Goal: Information Seeking & Learning: Learn about a topic

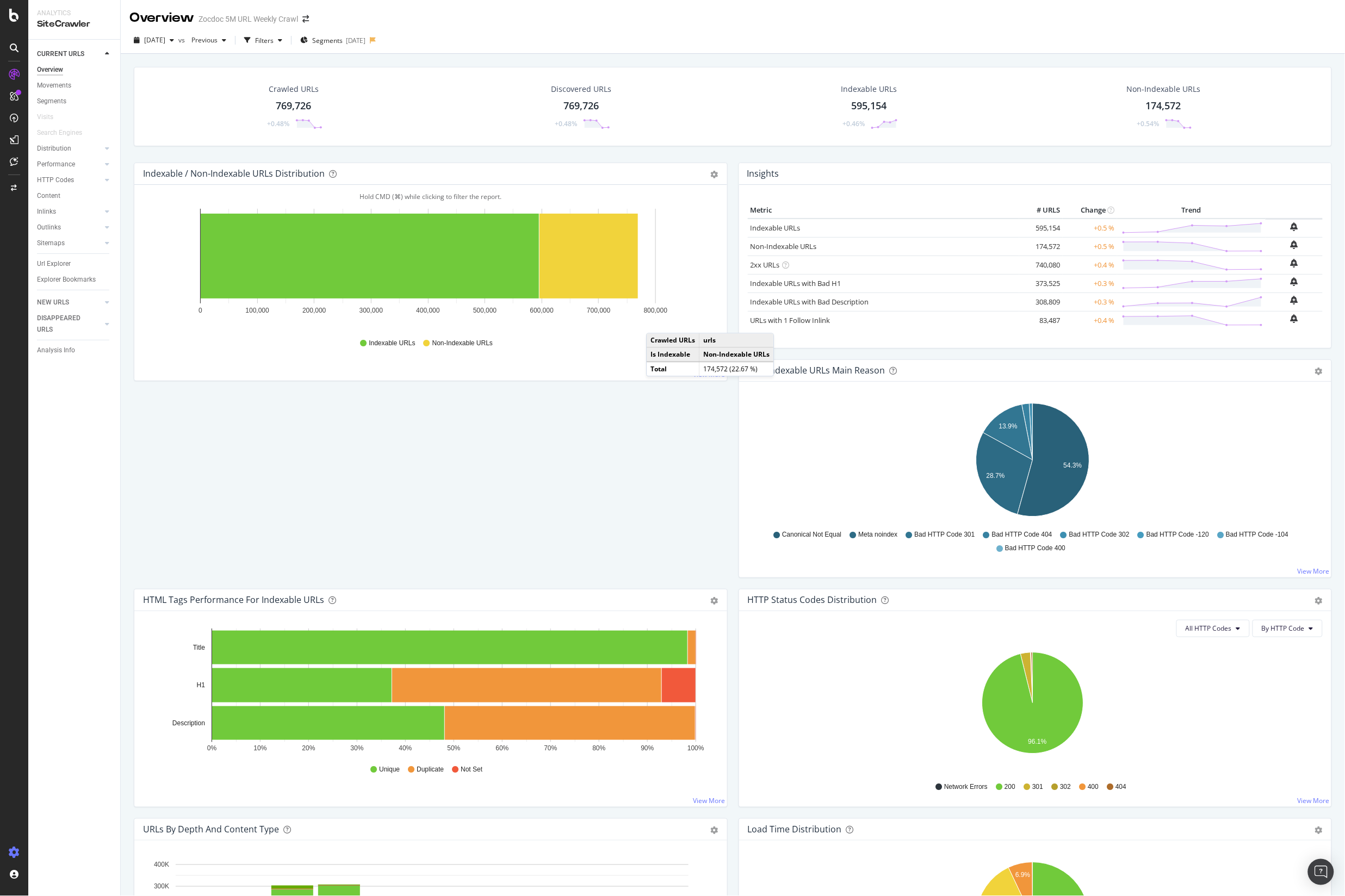
click at [14, 851] on icon at bounding box center [14, 853] width 11 height 11
click at [14, 851] on icon at bounding box center [14, 853] width 11 height 11
click at [81, 808] on div "Settings Project settings" at bounding box center [101, 799] width 143 height 20
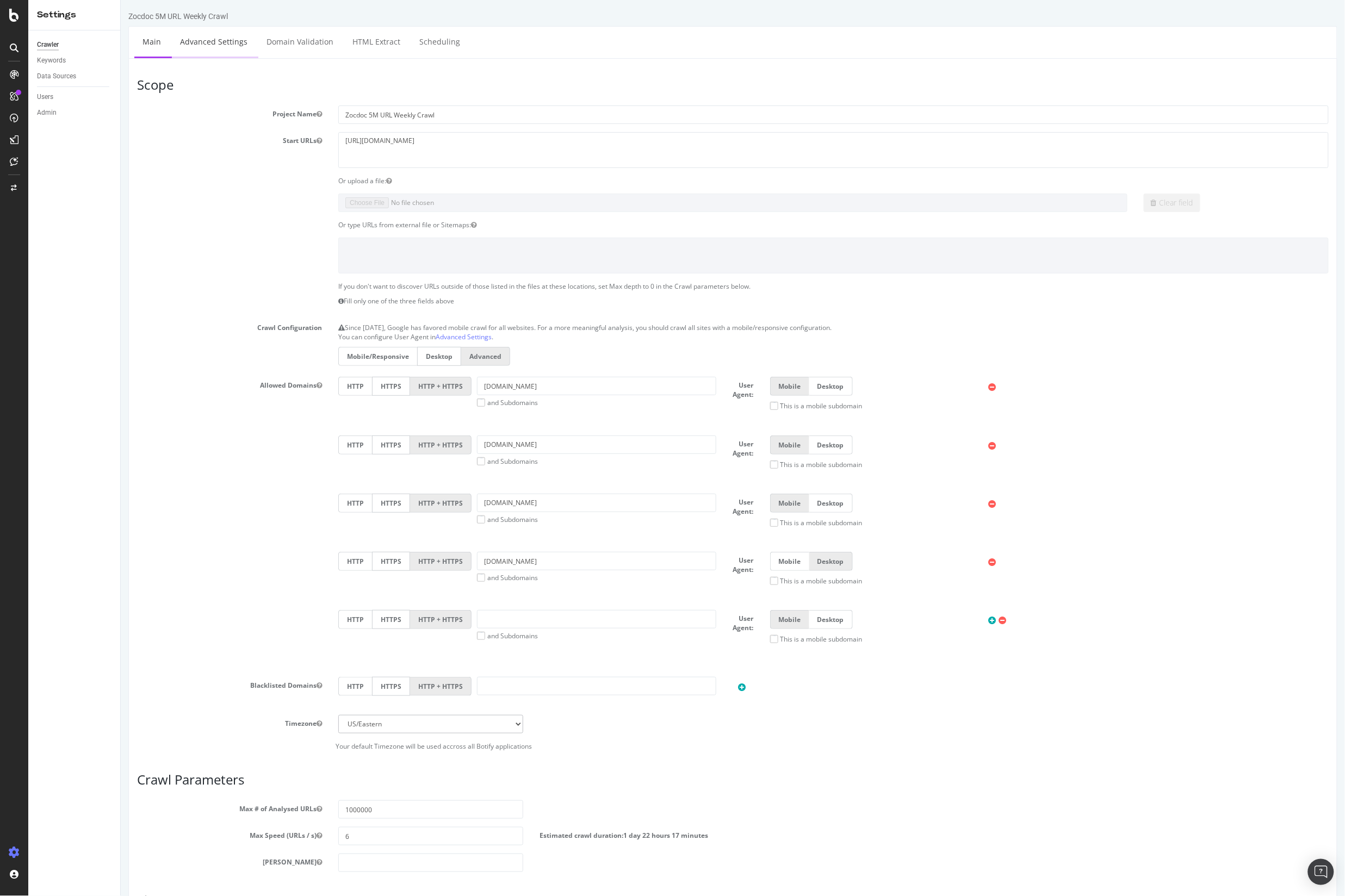
click at [215, 45] on link "Advanced Settings" at bounding box center [213, 42] width 84 height 30
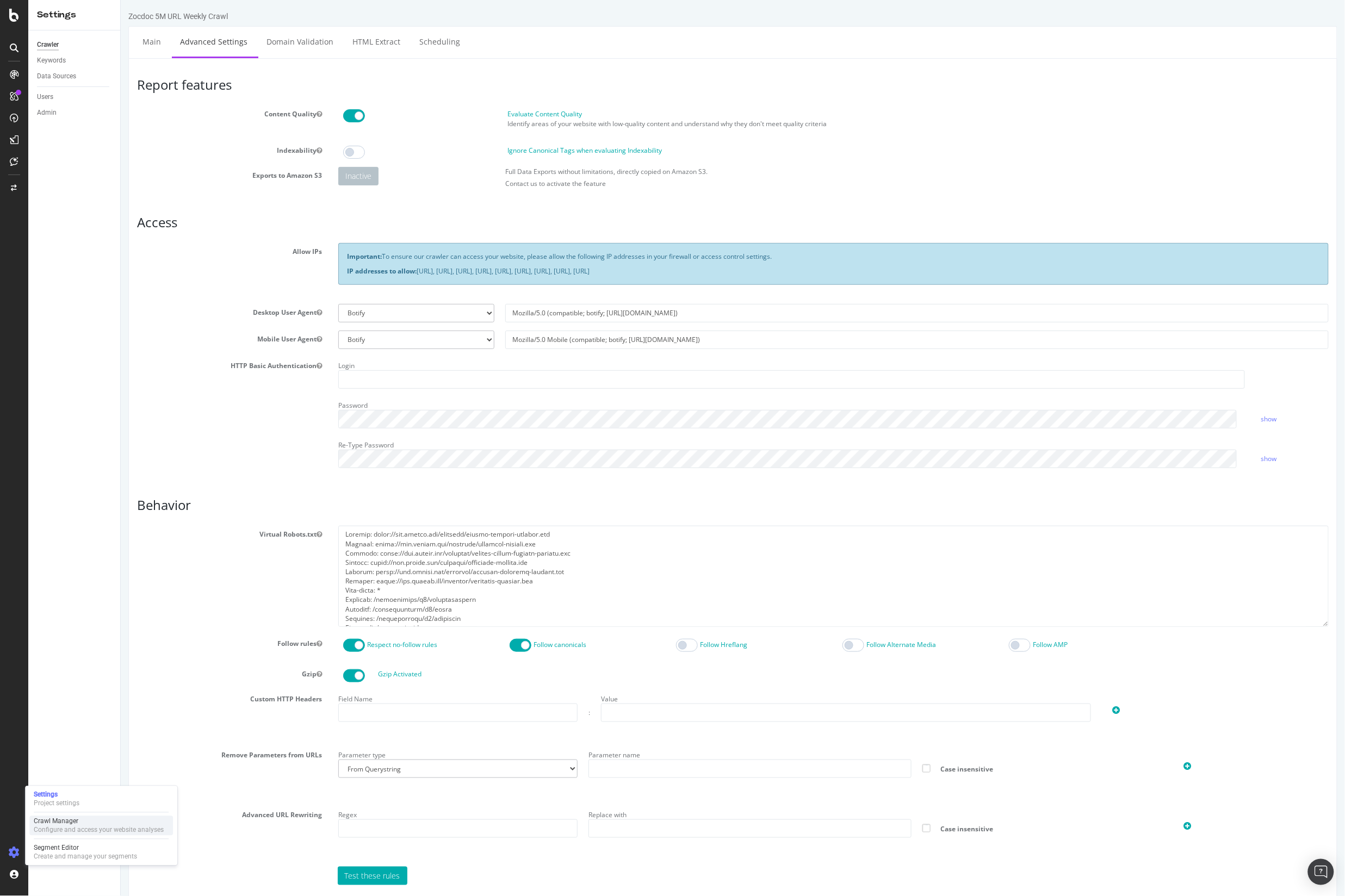
click at [101, 825] on div "Crawl Manager" at bounding box center [99, 821] width 130 height 9
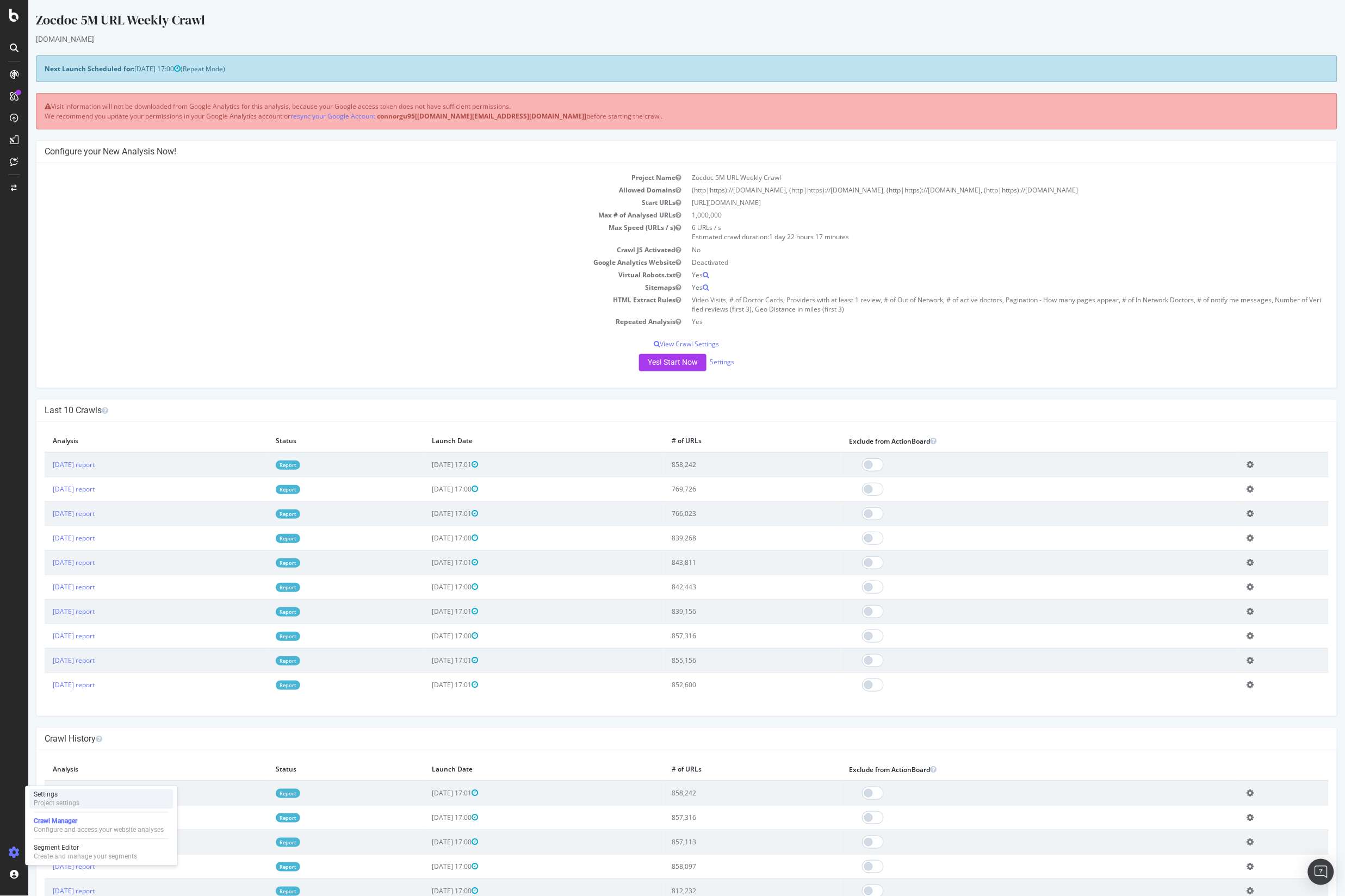
click at [74, 798] on div "Settings" at bounding box center [56, 795] width 46 height 9
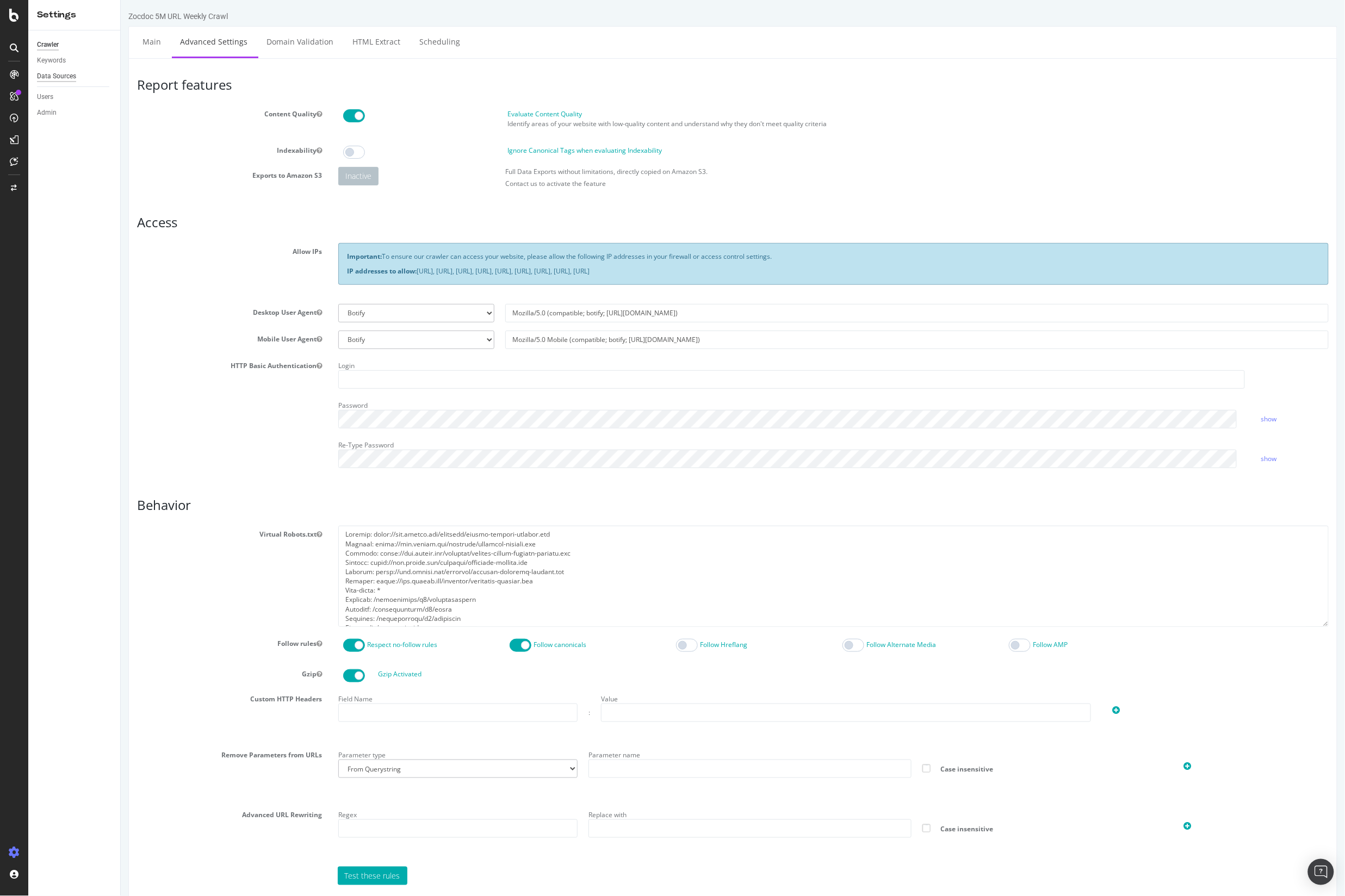
click at [57, 73] on div "Data Sources" at bounding box center [56, 76] width 39 height 12
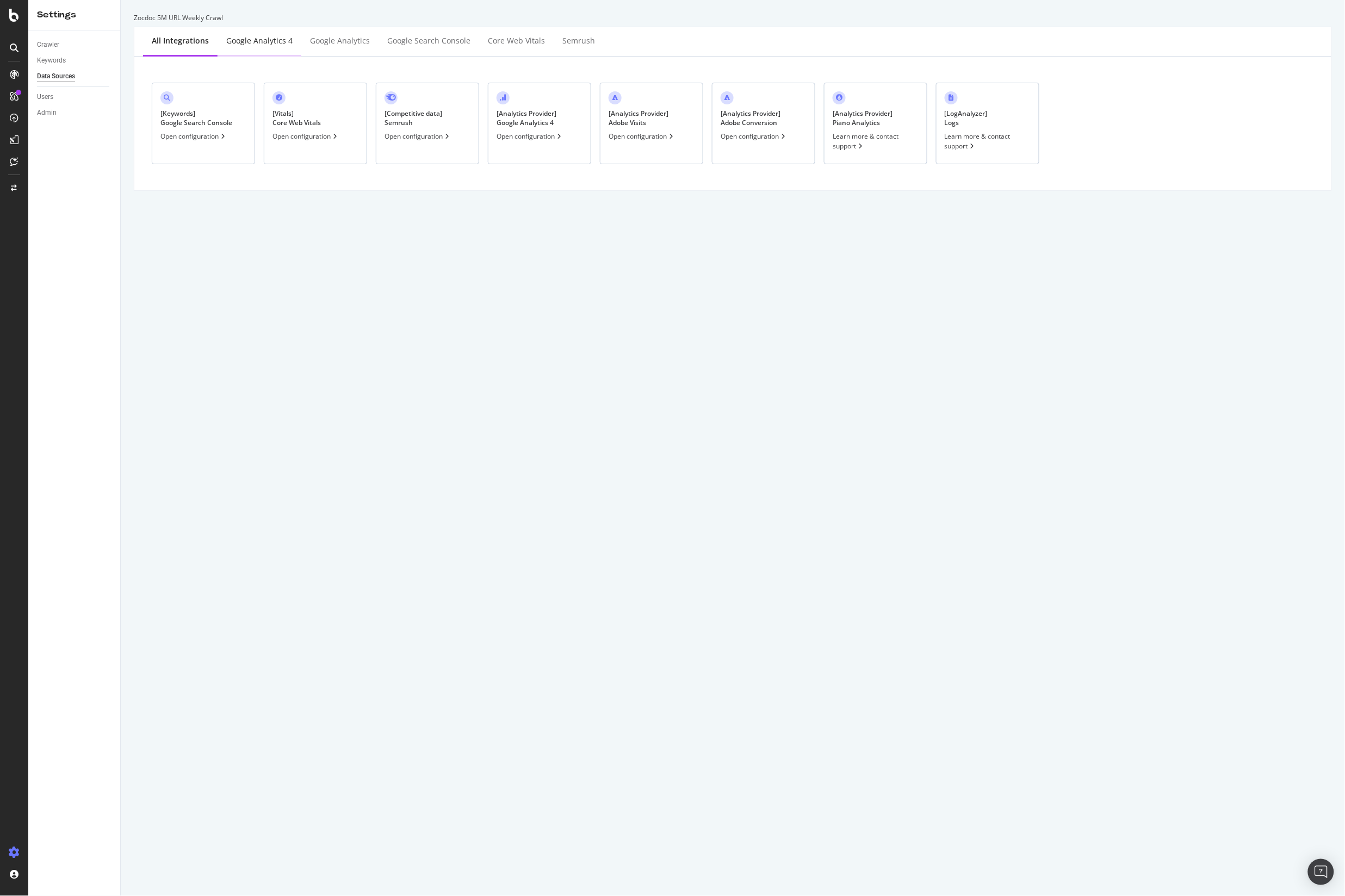
click at [254, 49] on div "Google Analytics 4" at bounding box center [259, 42] width 84 height 30
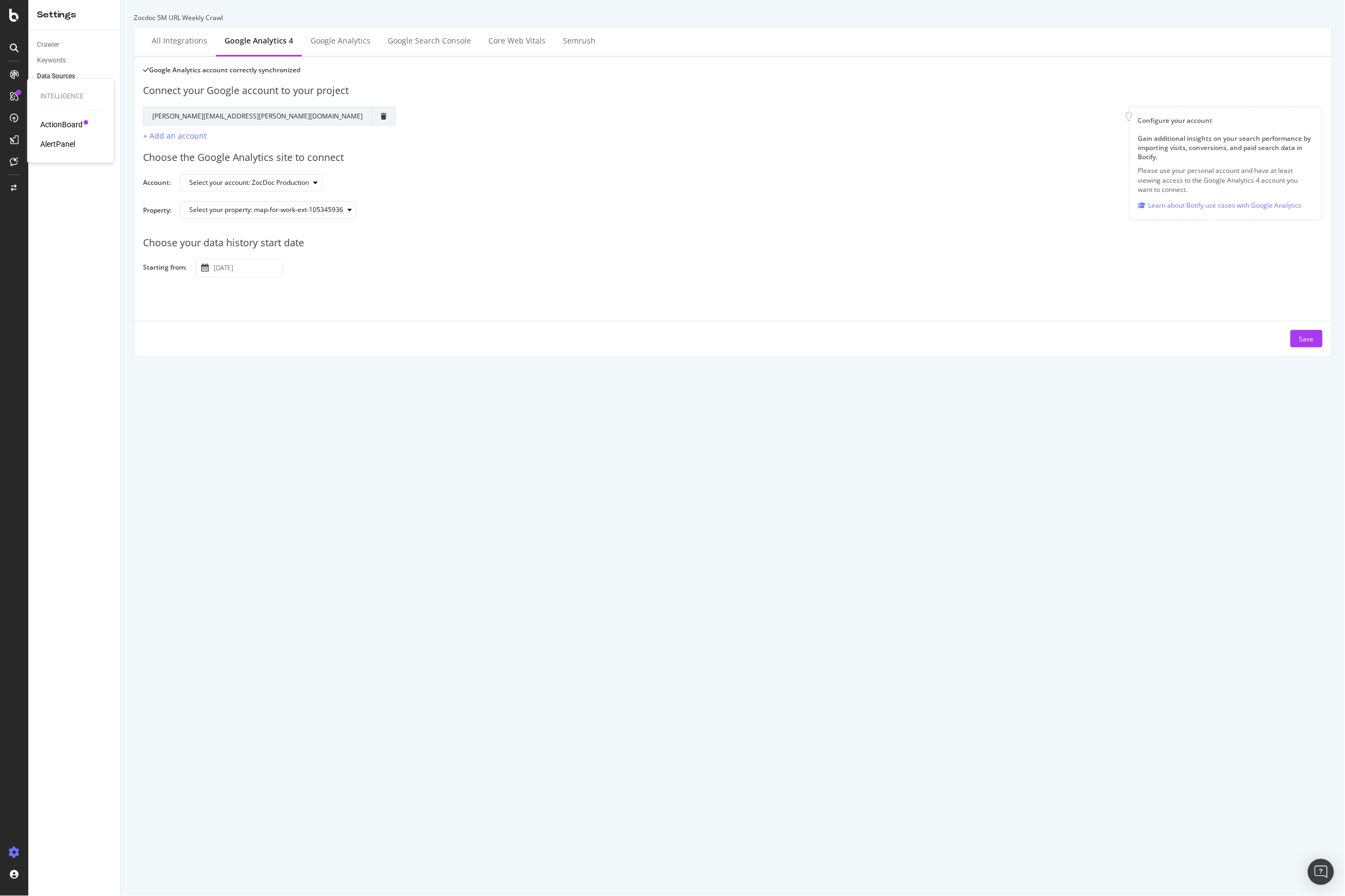
click at [12, 92] on icon at bounding box center [14, 96] width 9 height 9
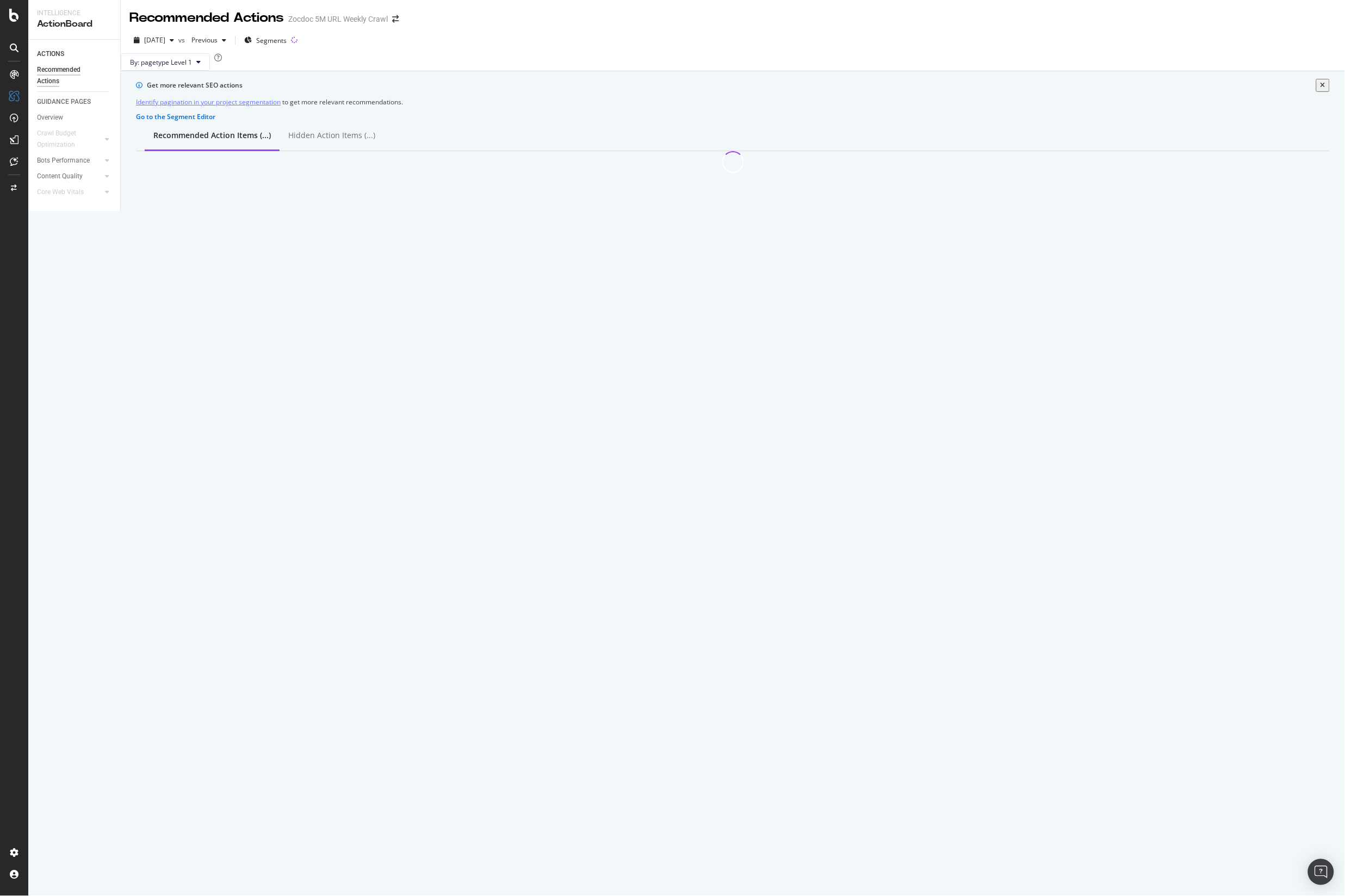
click at [14, 72] on icon at bounding box center [14, 74] width 9 height 9
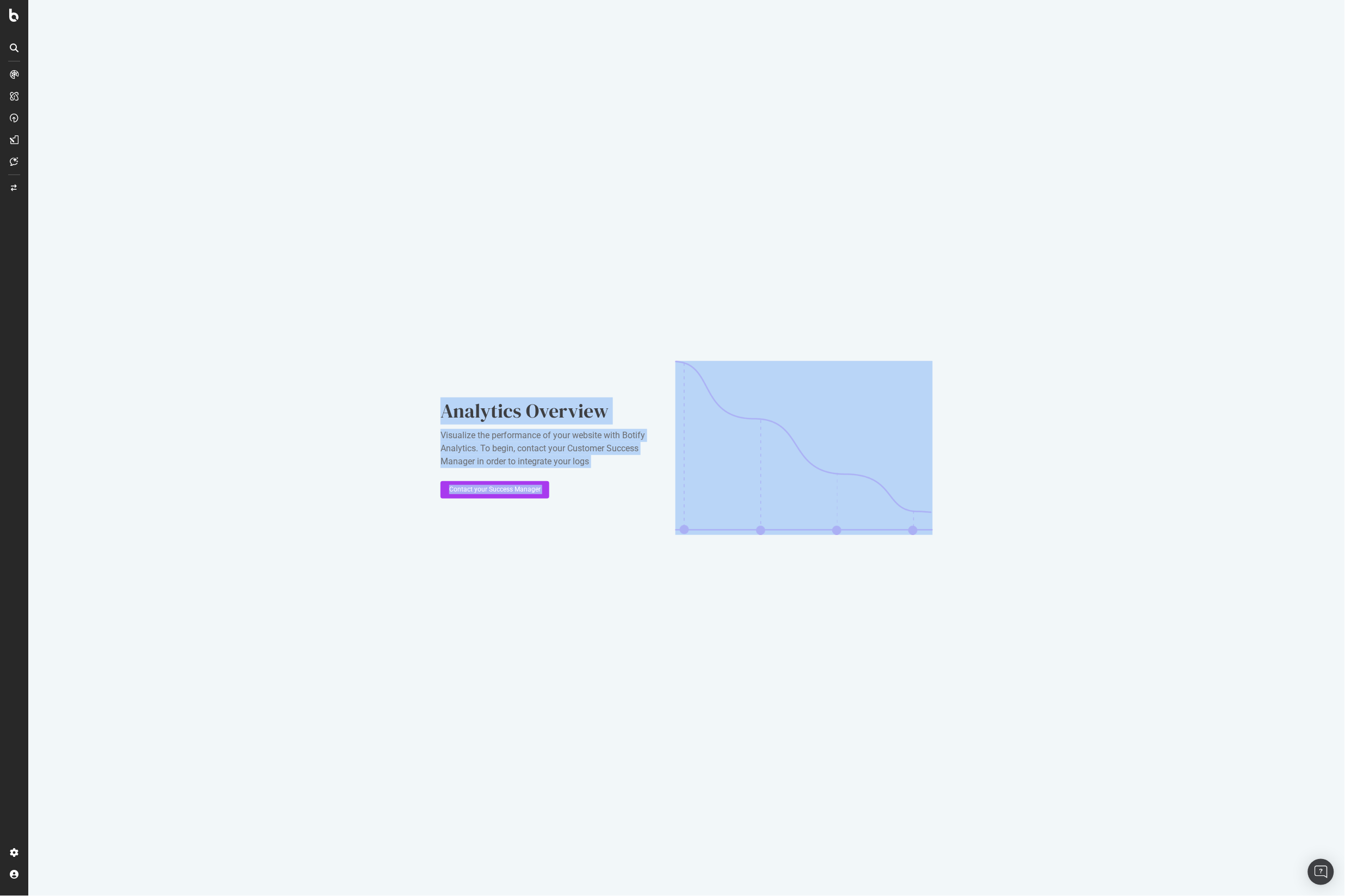
drag, startPoint x: 422, startPoint y: 411, endPoint x: 865, endPoint y: 585, distance: 475.9
click at [865, 585] on div "Analytics Overview Visualize the performance of your website with Botify Analyt…" at bounding box center [686, 448] width 1316 height 896
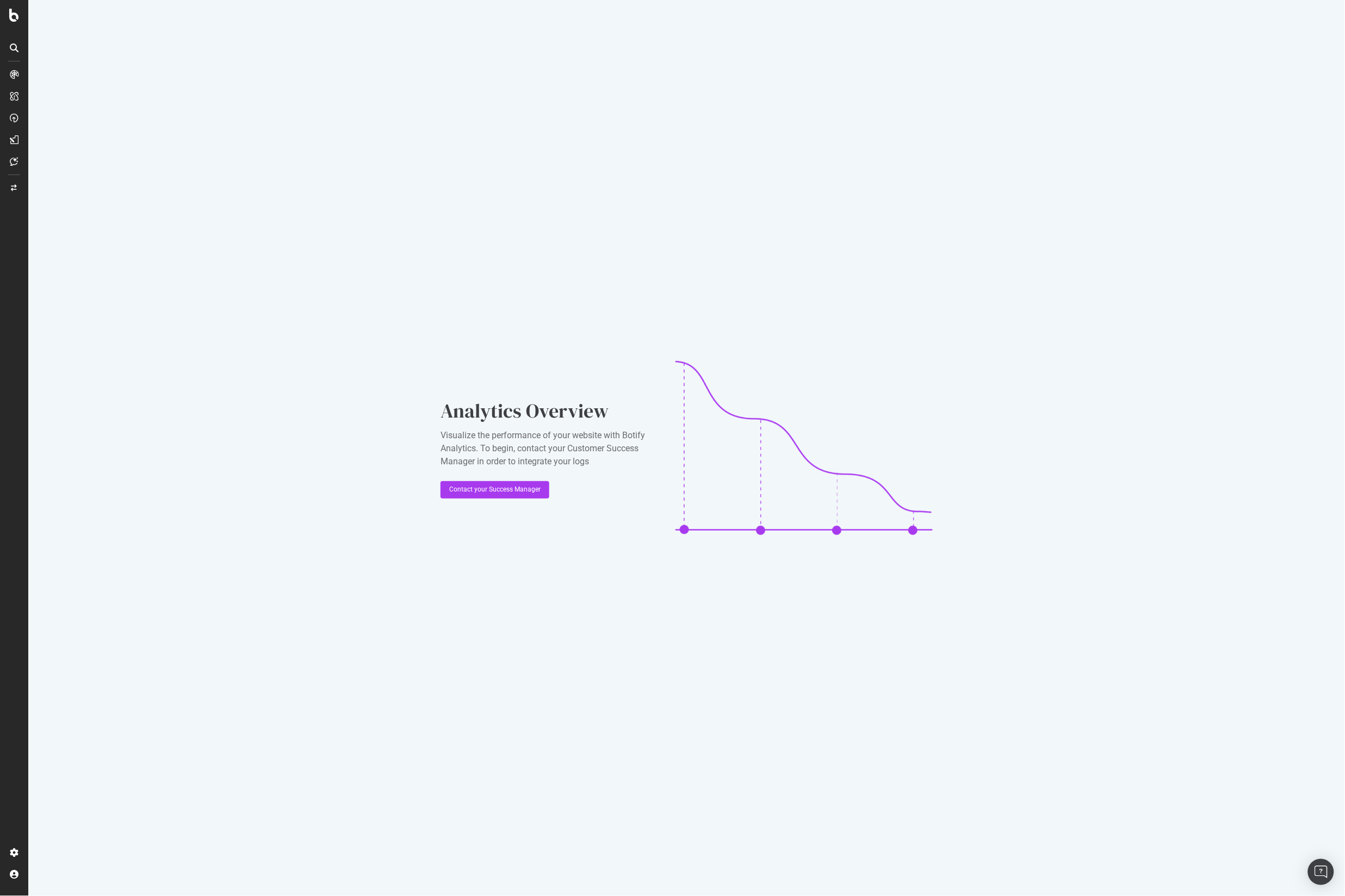
click at [438, 404] on div "Analytics Overview Visualize the performance of your website with Botify Analyt…" at bounding box center [686, 448] width 1316 height 896
click at [602, 416] on div "Analytics Overview" at bounding box center [549, 411] width 217 height 27
click at [65, 101] on div "Overview" at bounding box center [56, 103] width 31 height 11
click at [56, 120] on div "SiteCrawler" at bounding box center [60, 123] width 38 height 11
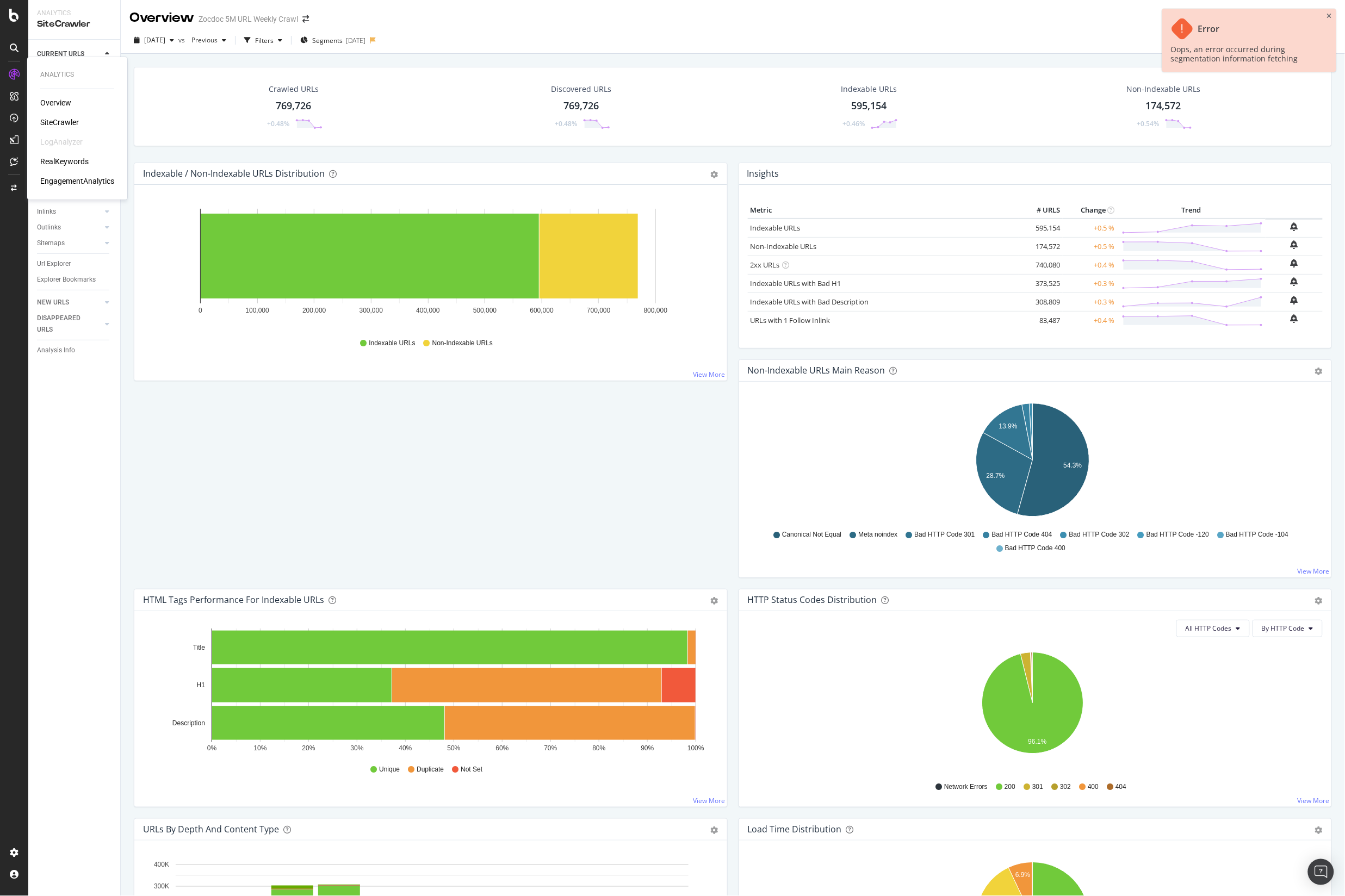
click at [63, 99] on div "Overview" at bounding box center [56, 103] width 31 height 11
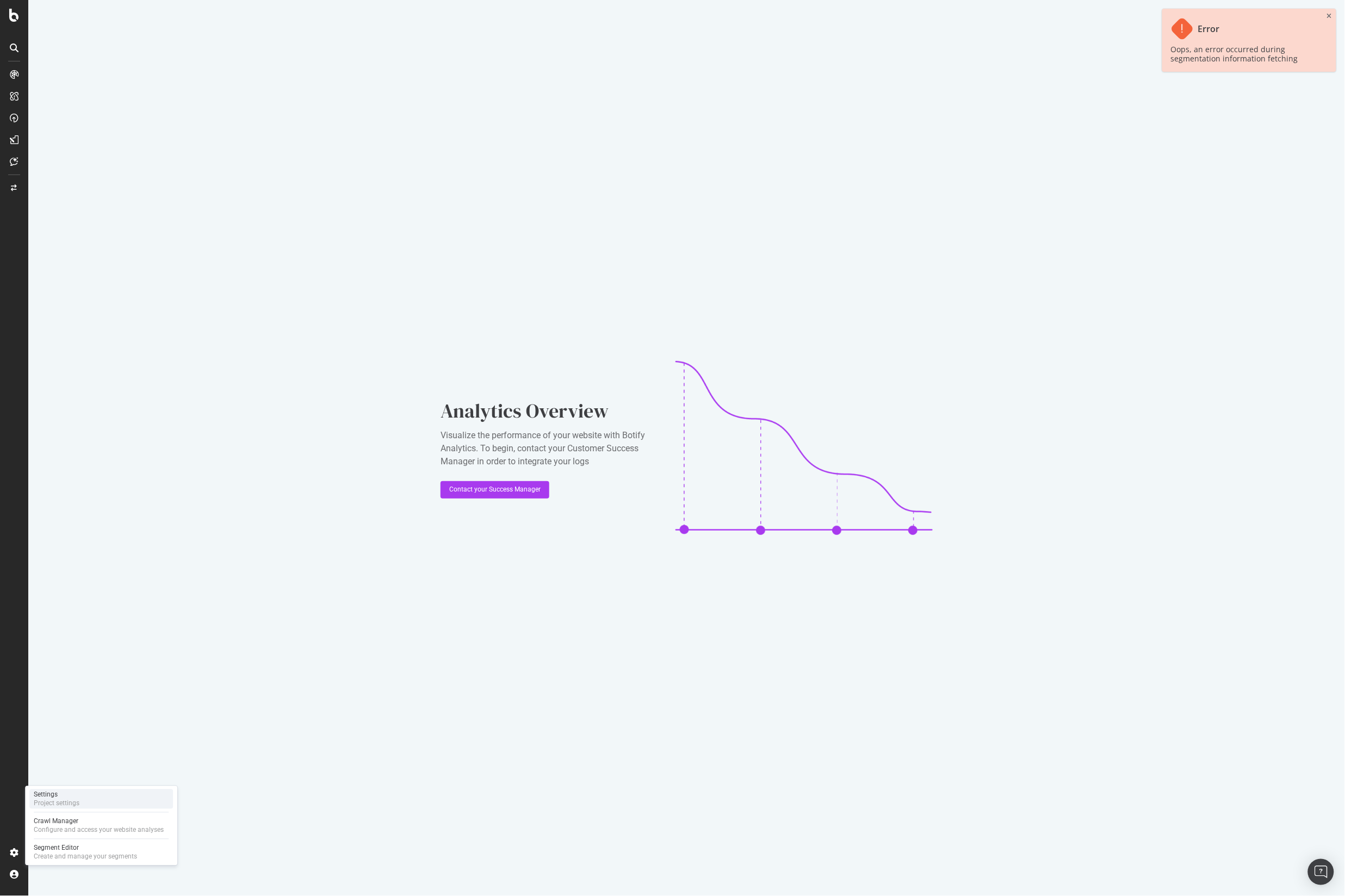
click at [75, 793] on div "Settings" at bounding box center [56, 795] width 46 height 9
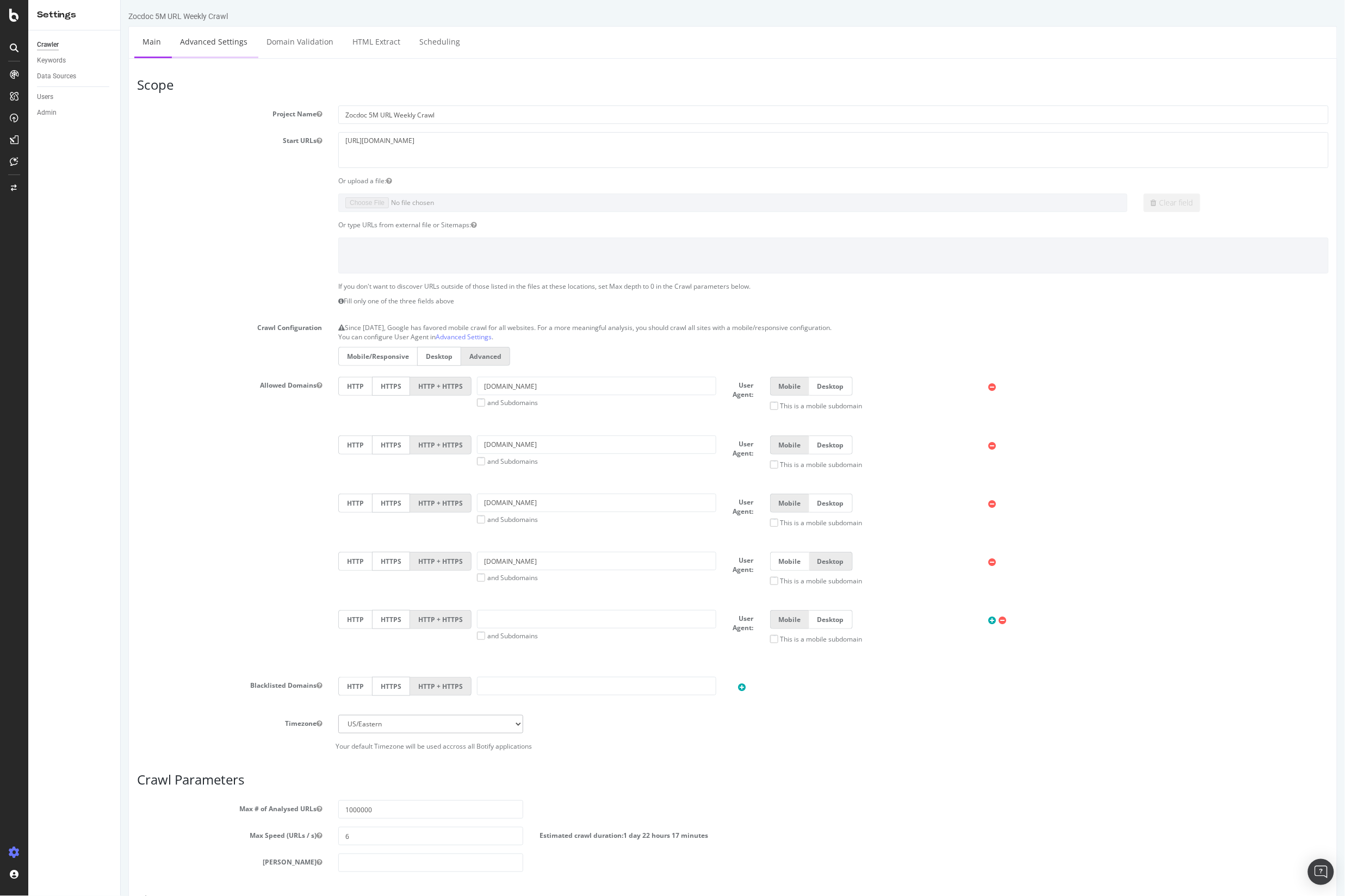
click at [223, 41] on link "Advanced Settings" at bounding box center [213, 42] width 84 height 30
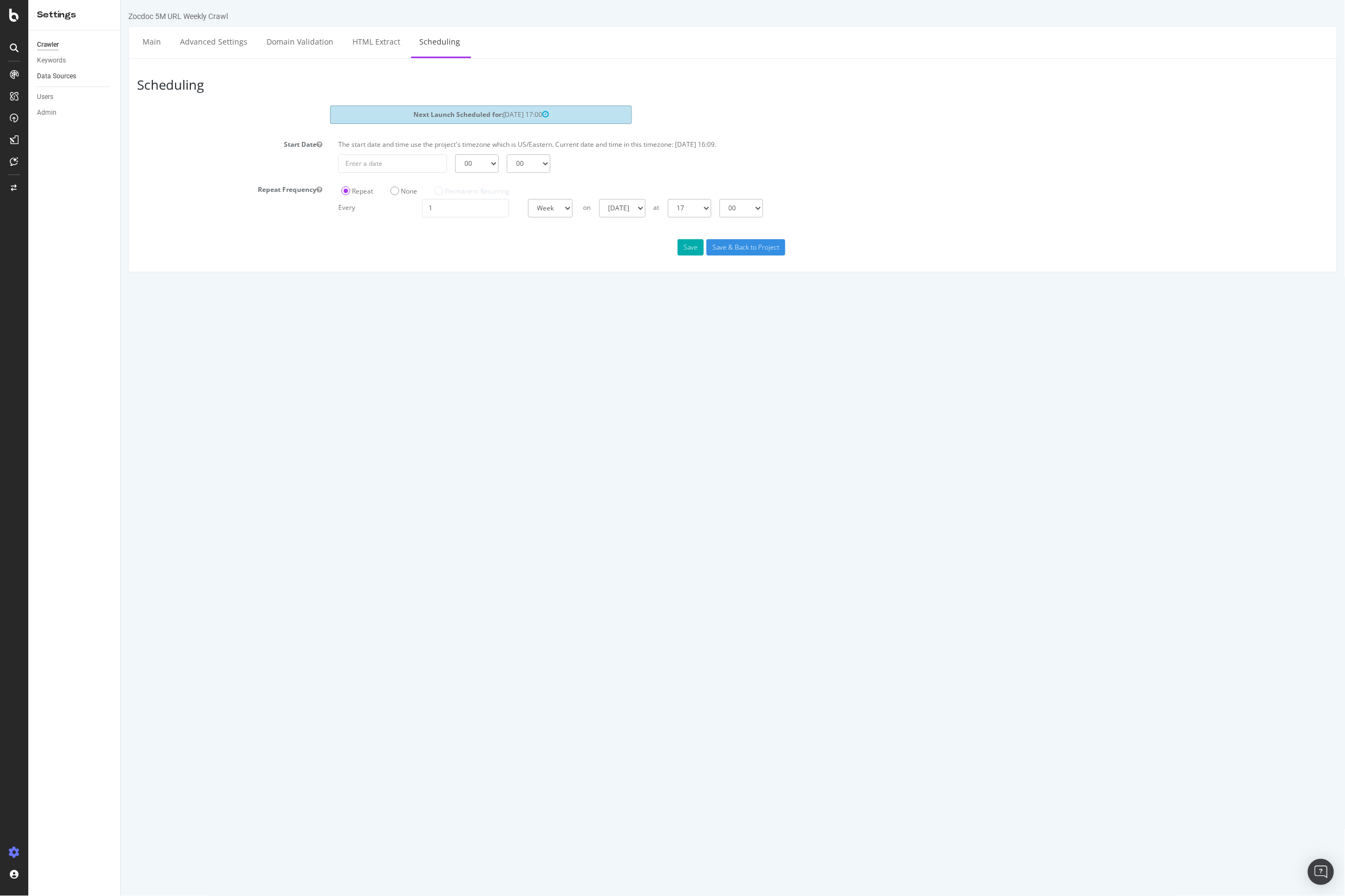
click at [88, 76] on link "Data Sources" at bounding box center [75, 76] width 75 height 12
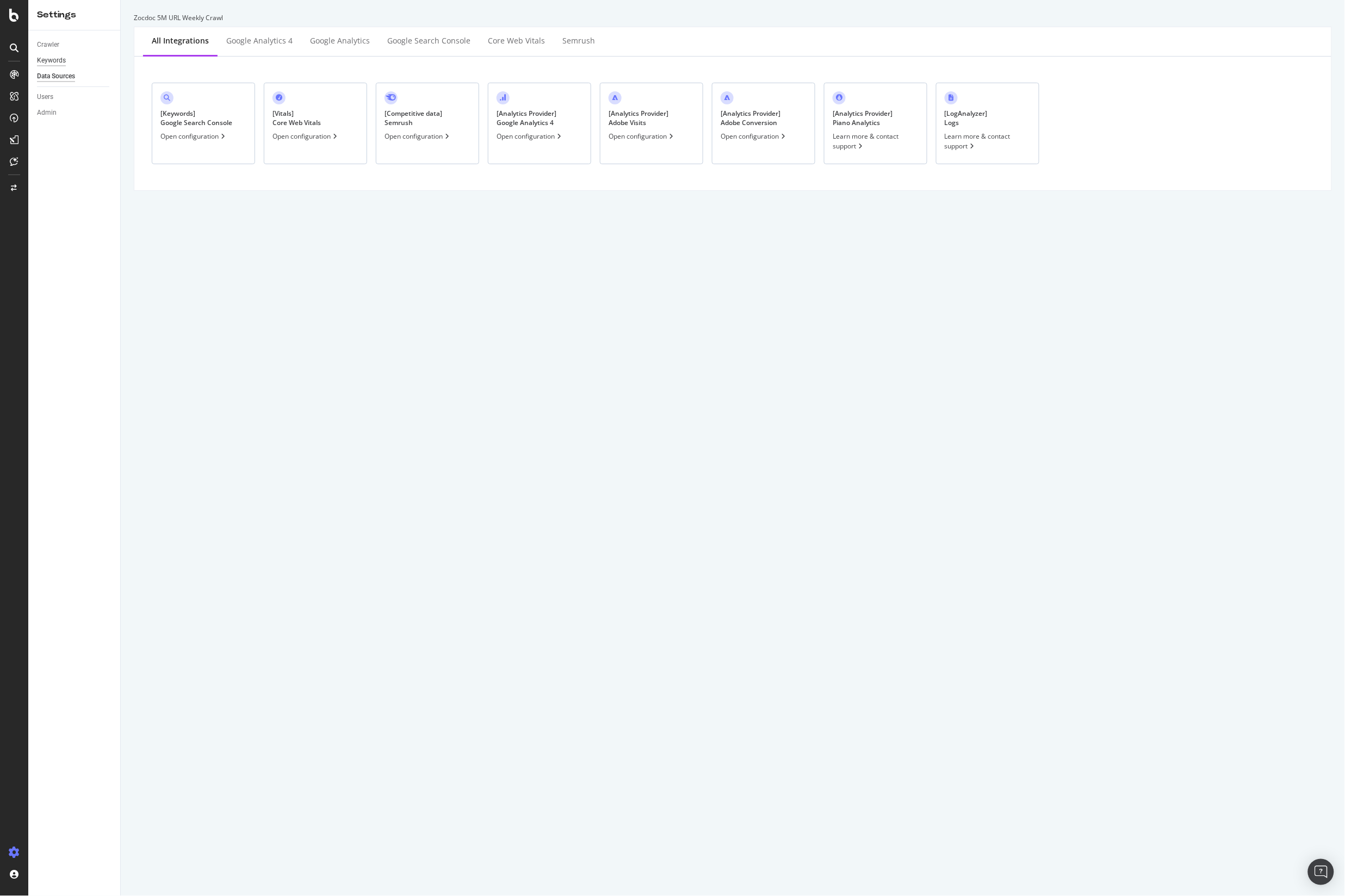
click at [53, 61] on div "Keywords" at bounding box center [51, 60] width 29 height 12
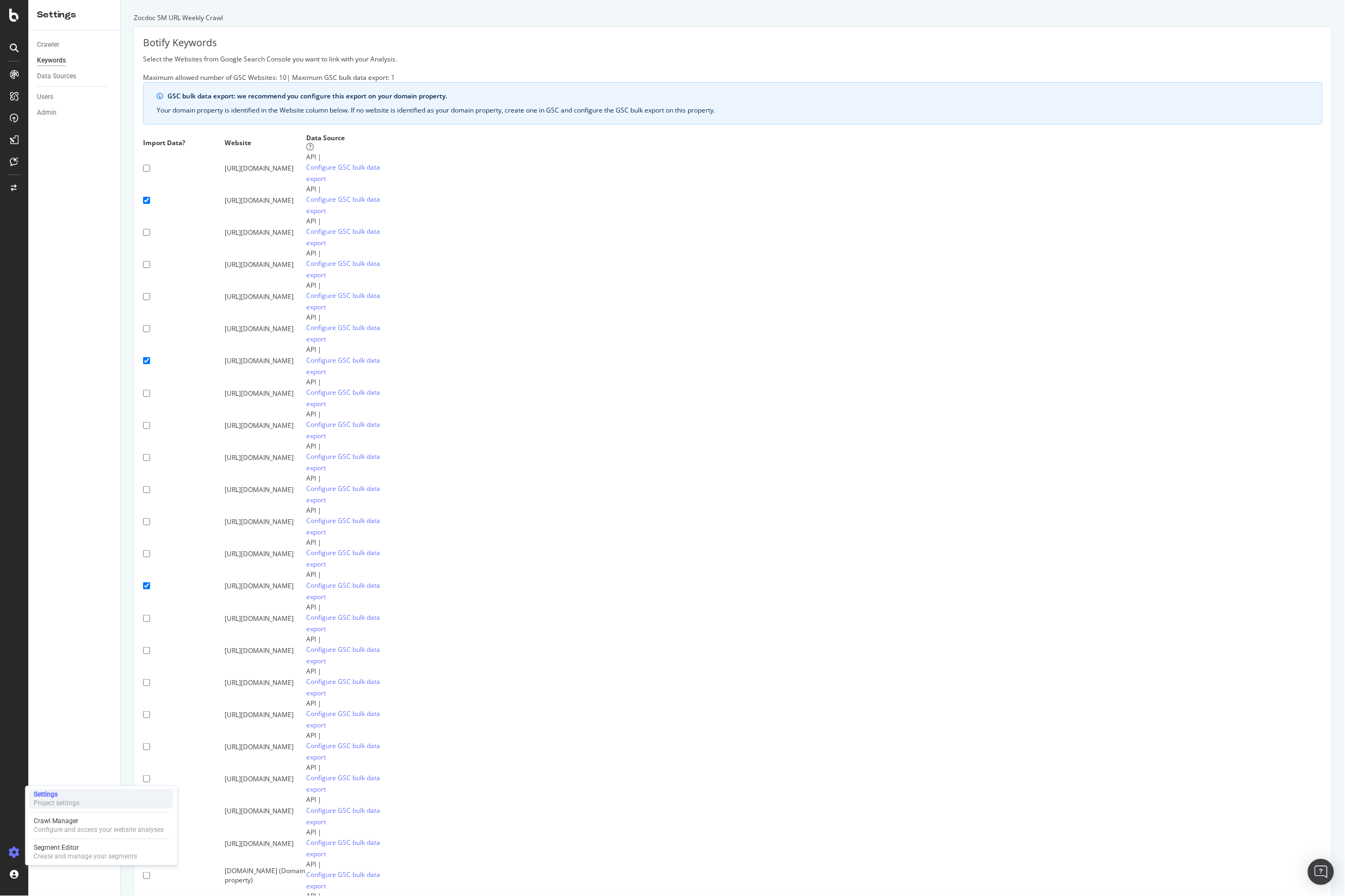
click at [59, 800] on div "Project settings" at bounding box center [56, 803] width 46 height 9
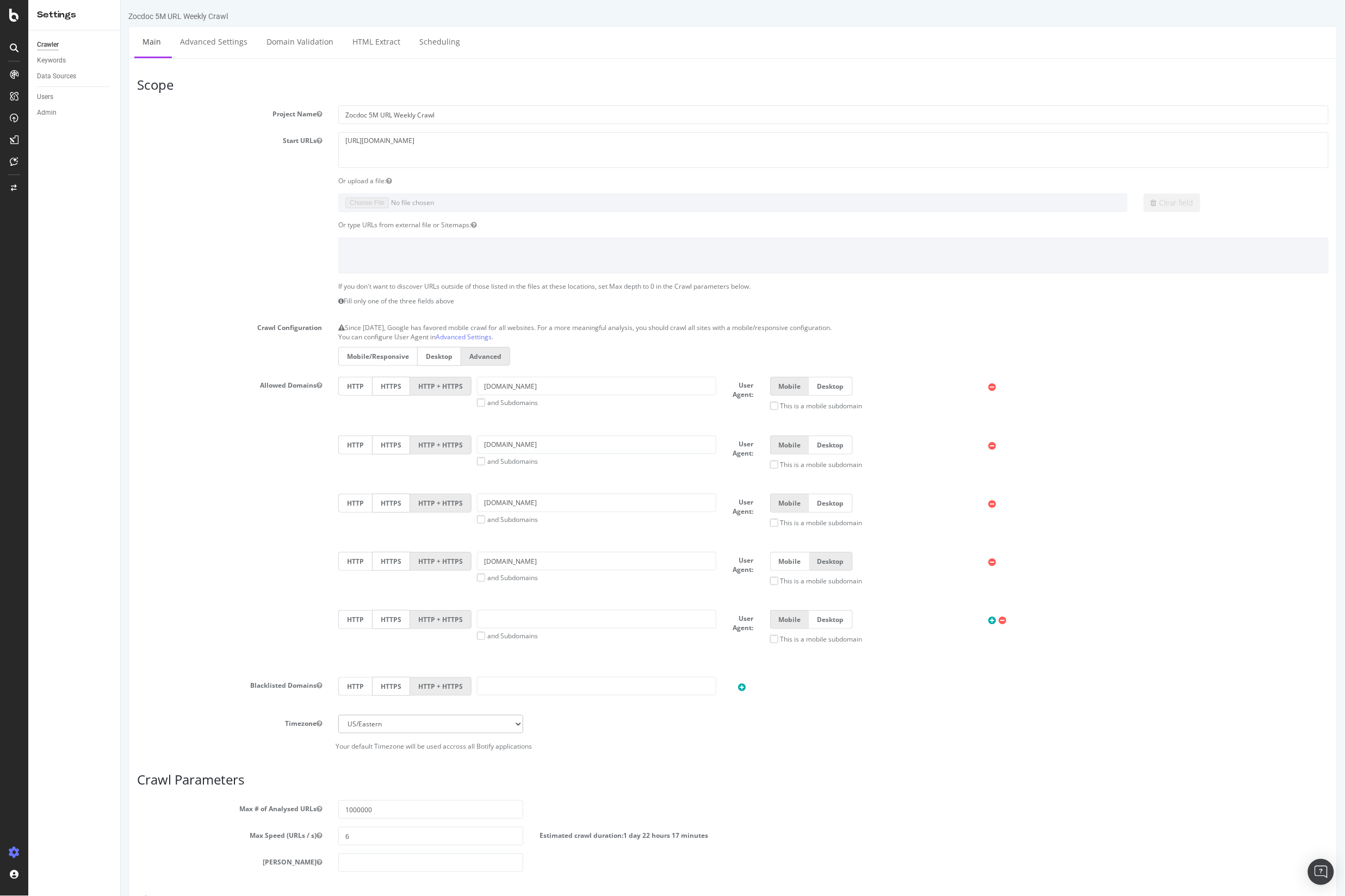
click at [16, 45] on icon at bounding box center [14, 47] width 9 height 9
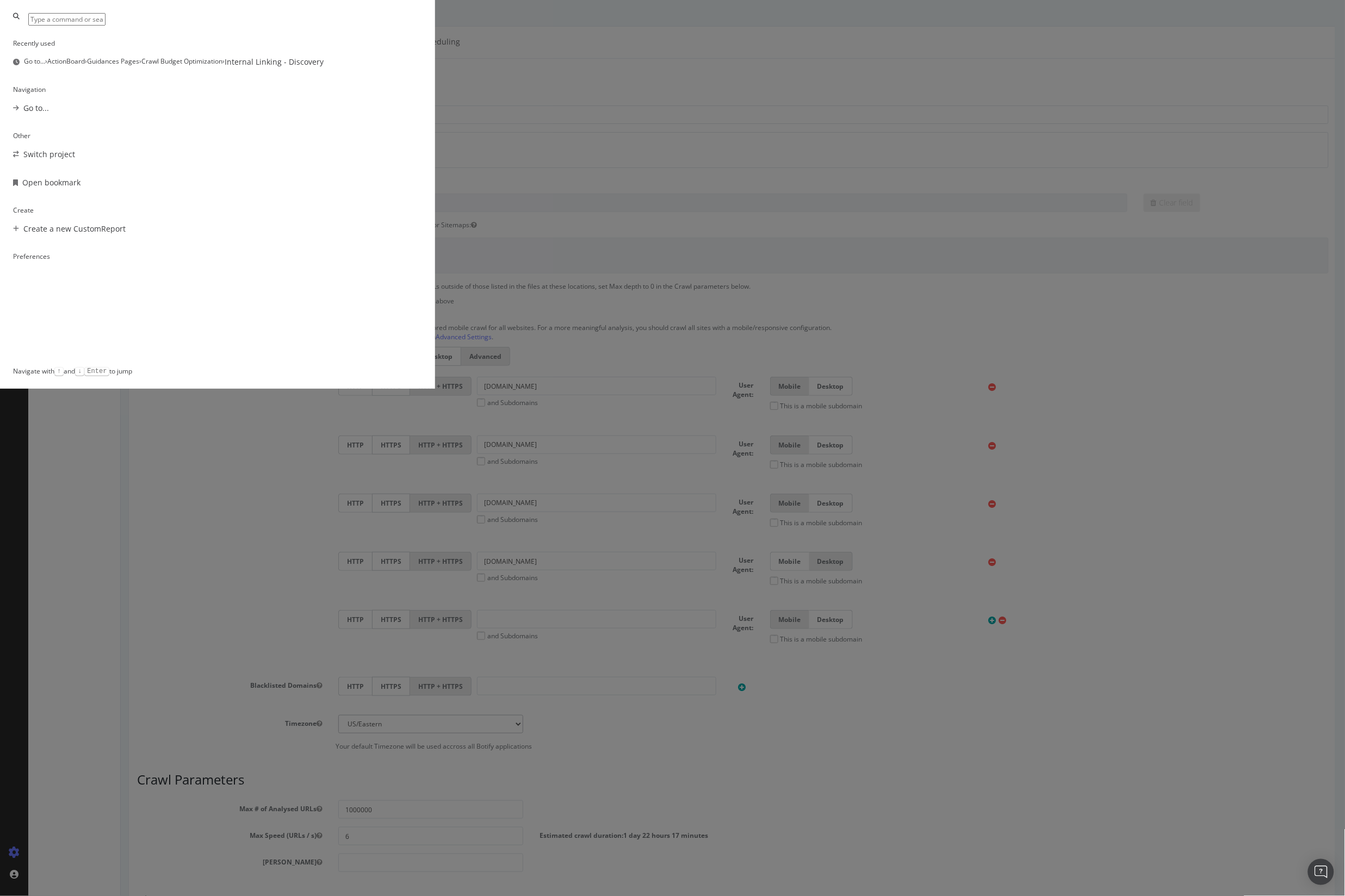
click at [1080, 143] on div "Recently used Go to... › ActionBoard › Guidances Pages › Crawl Budget Optimizat…" at bounding box center [672, 448] width 1345 height 896
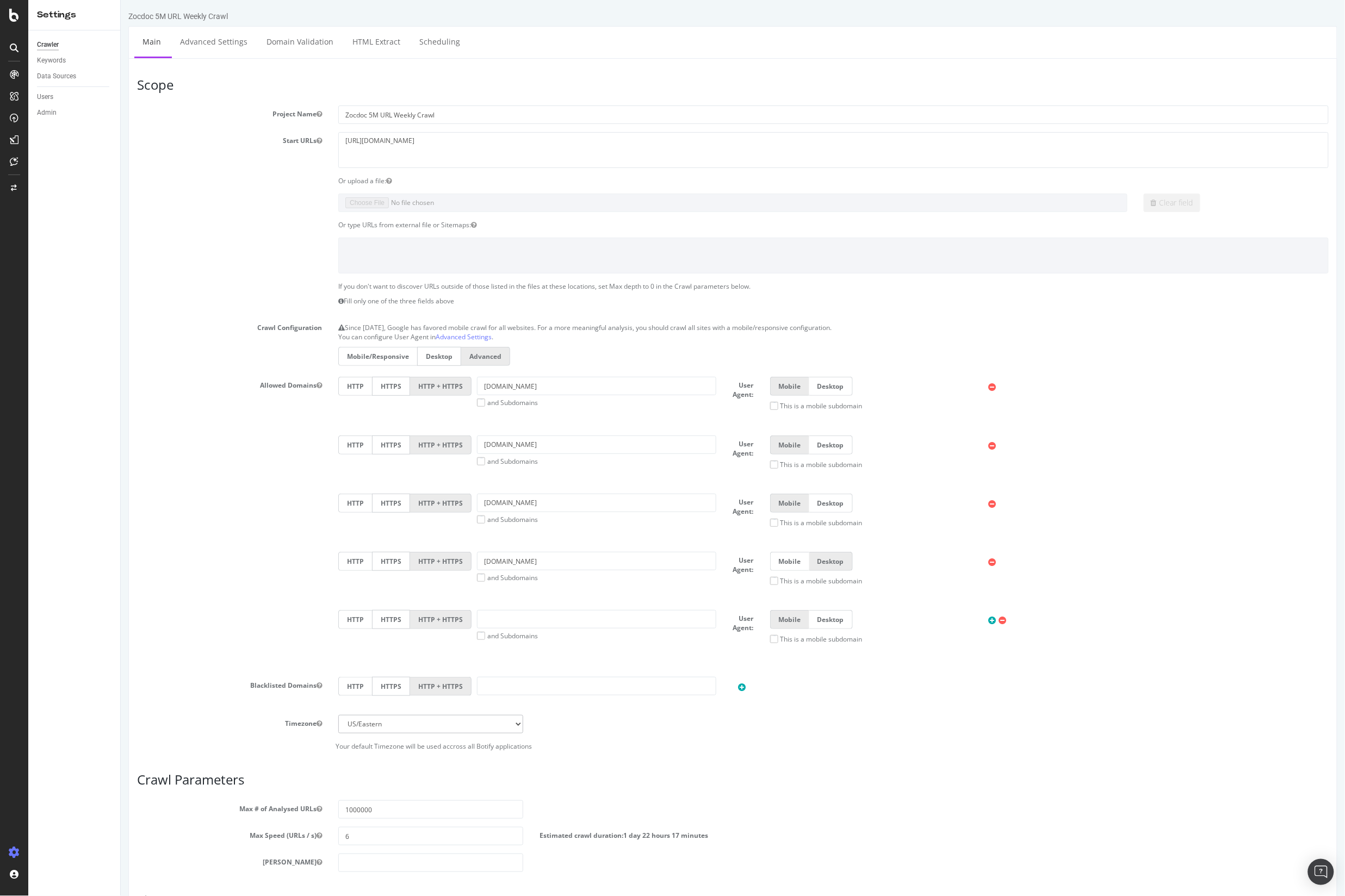
click at [14, 46] on icon at bounding box center [14, 47] width 9 height 9
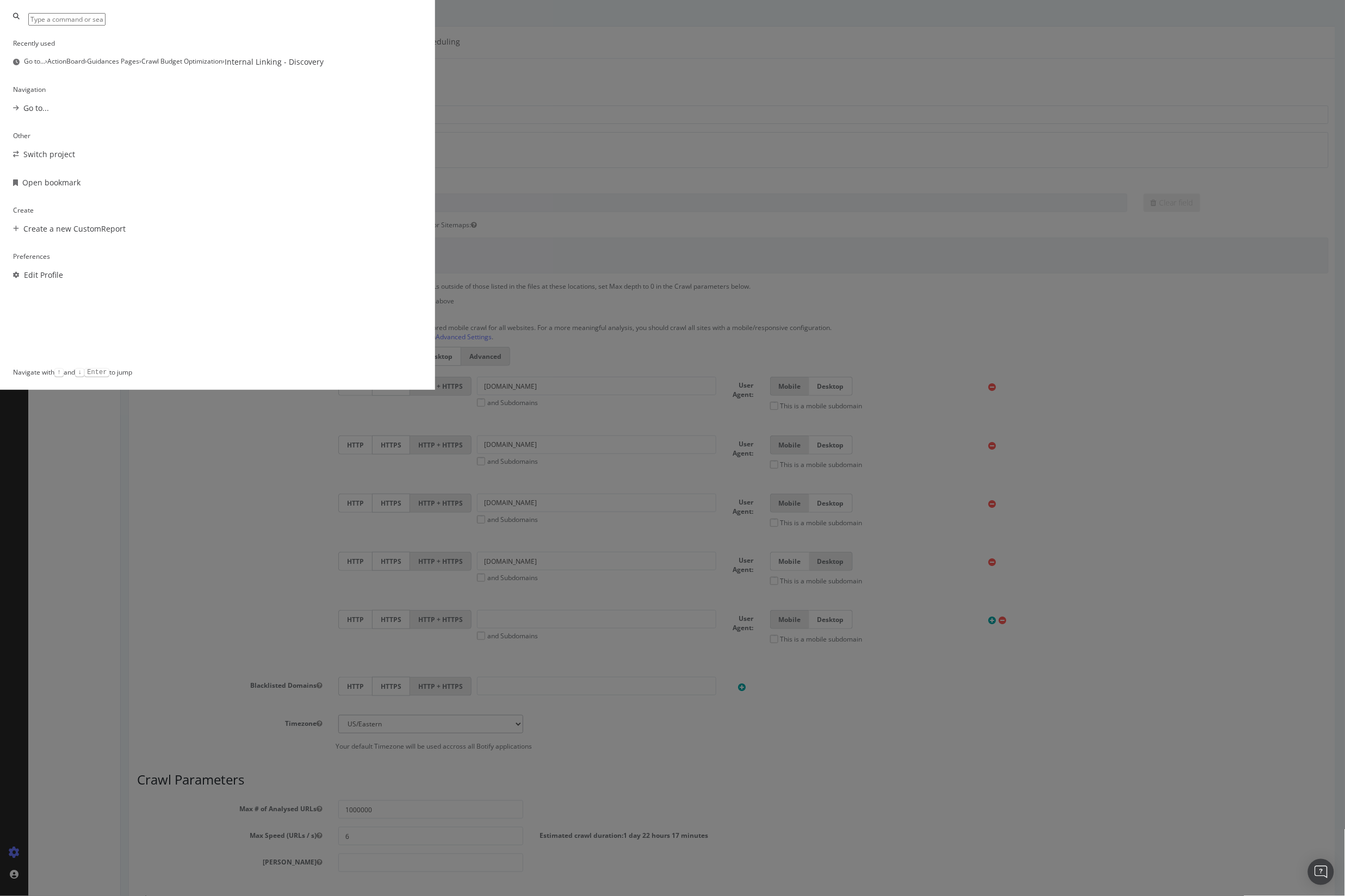
scroll to position [9, 0]
click at [105, 124] on div "Recently used Go to... › ActionBoard › Guidances Pages › Crawl Budget Optimizat…" at bounding box center [672, 448] width 1345 height 896
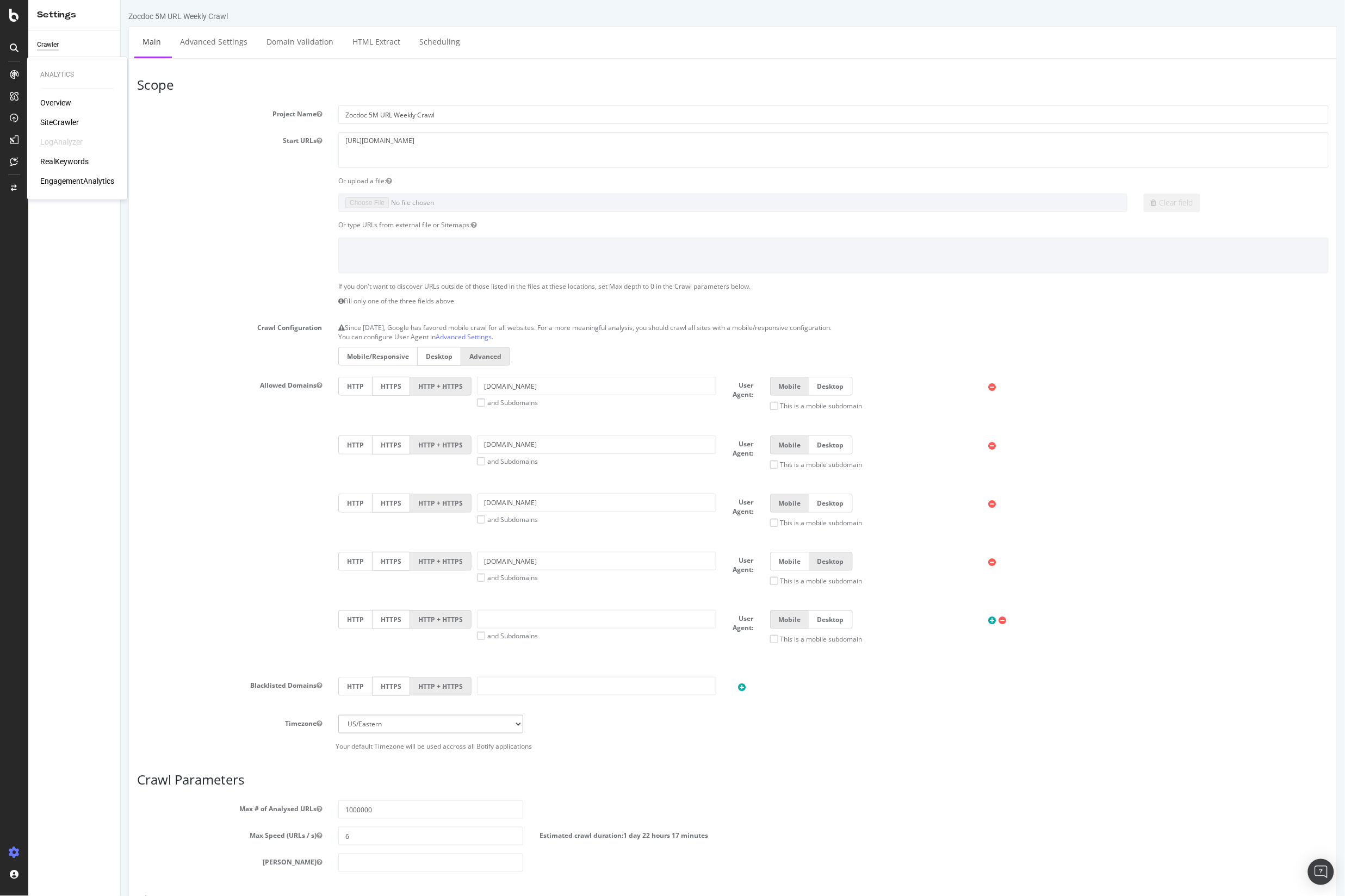
click at [56, 122] on div "SiteCrawler" at bounding box center [60, 123] width 38 height 11
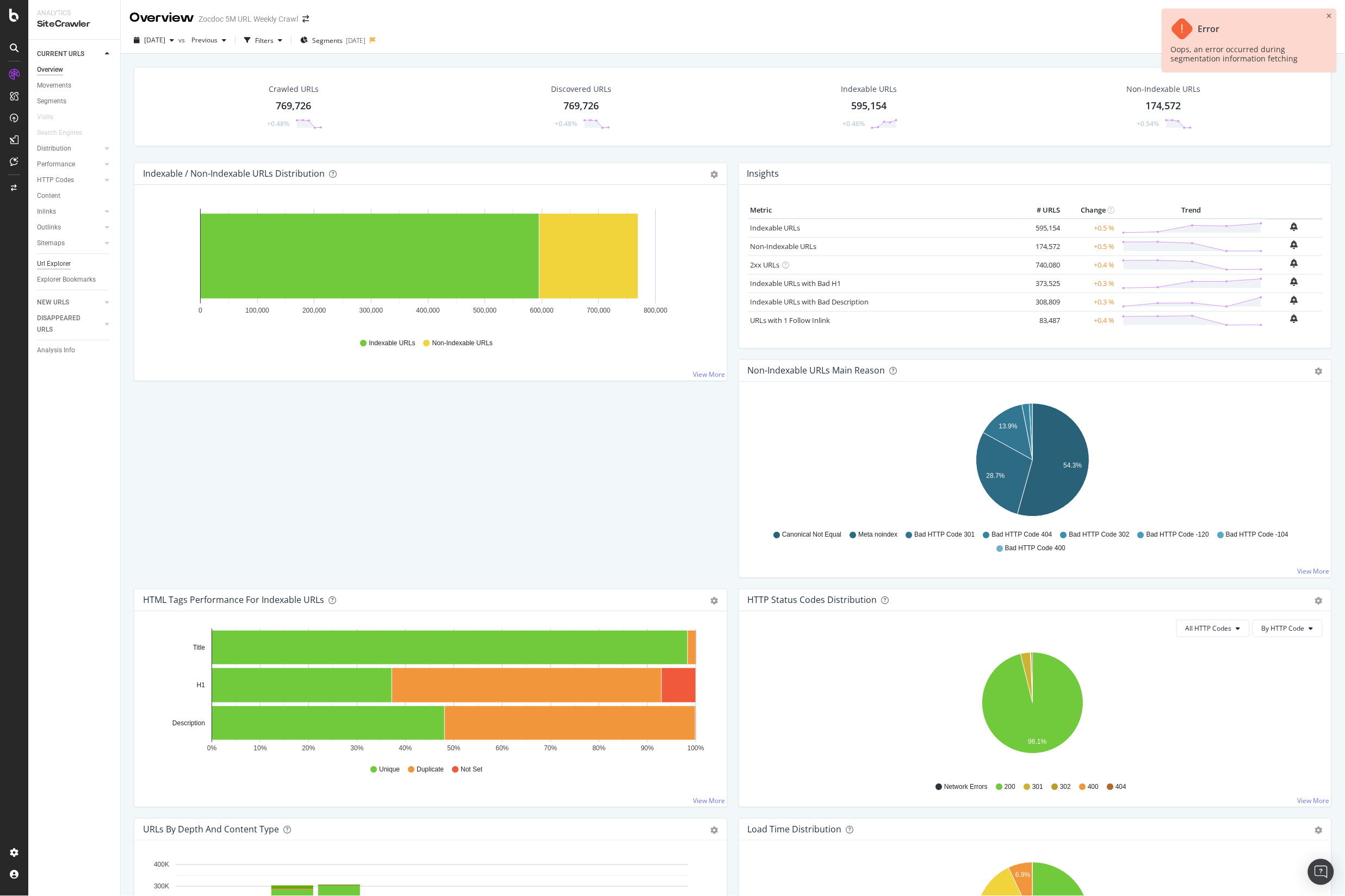
click at [66, 262] on div "Url Explorer" at bounding box center [53, 264] width 34 height 12
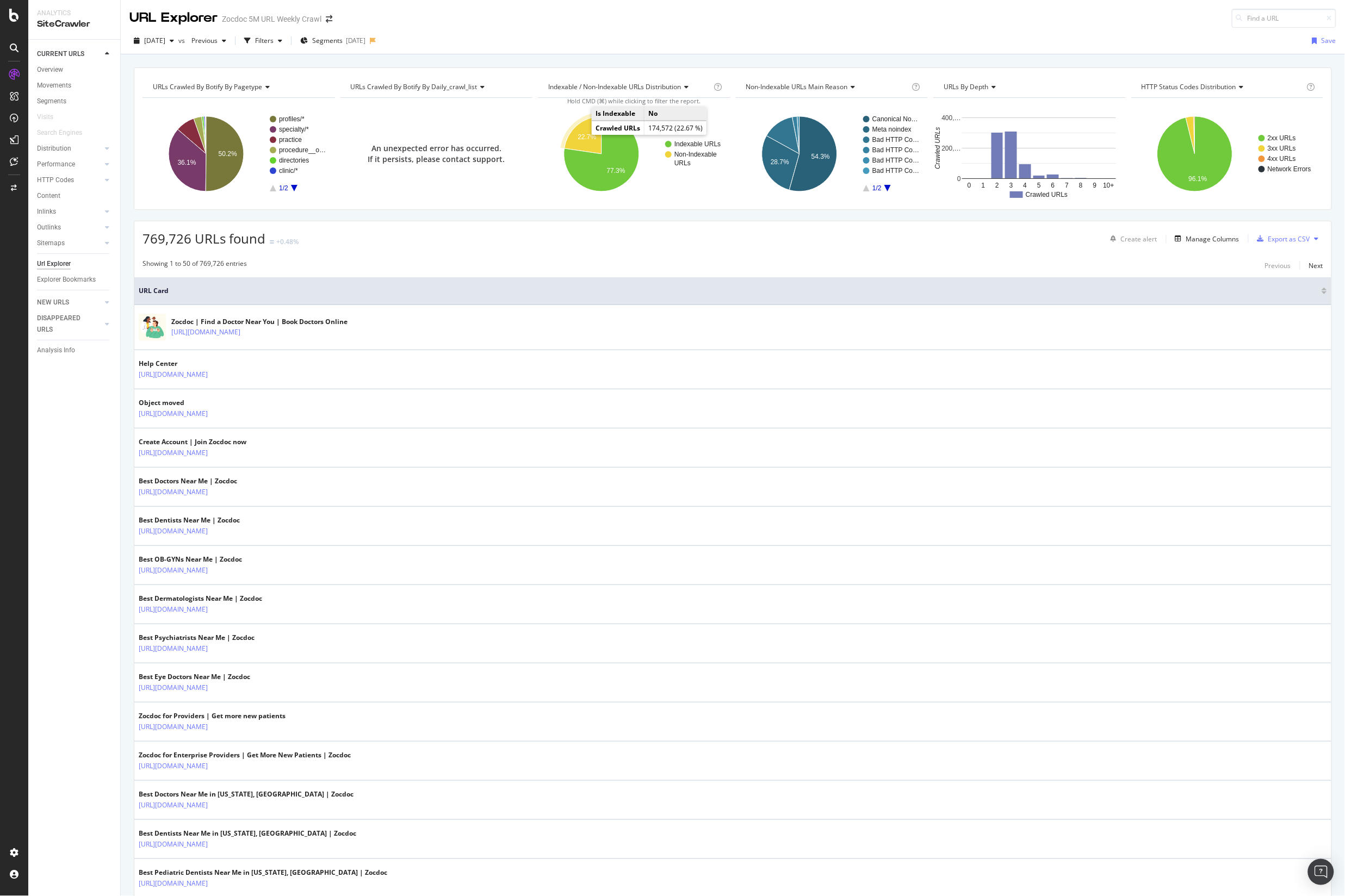
click at [579, 133] on icon "A chart." at bounding box center [583, 135] width 37 height 38
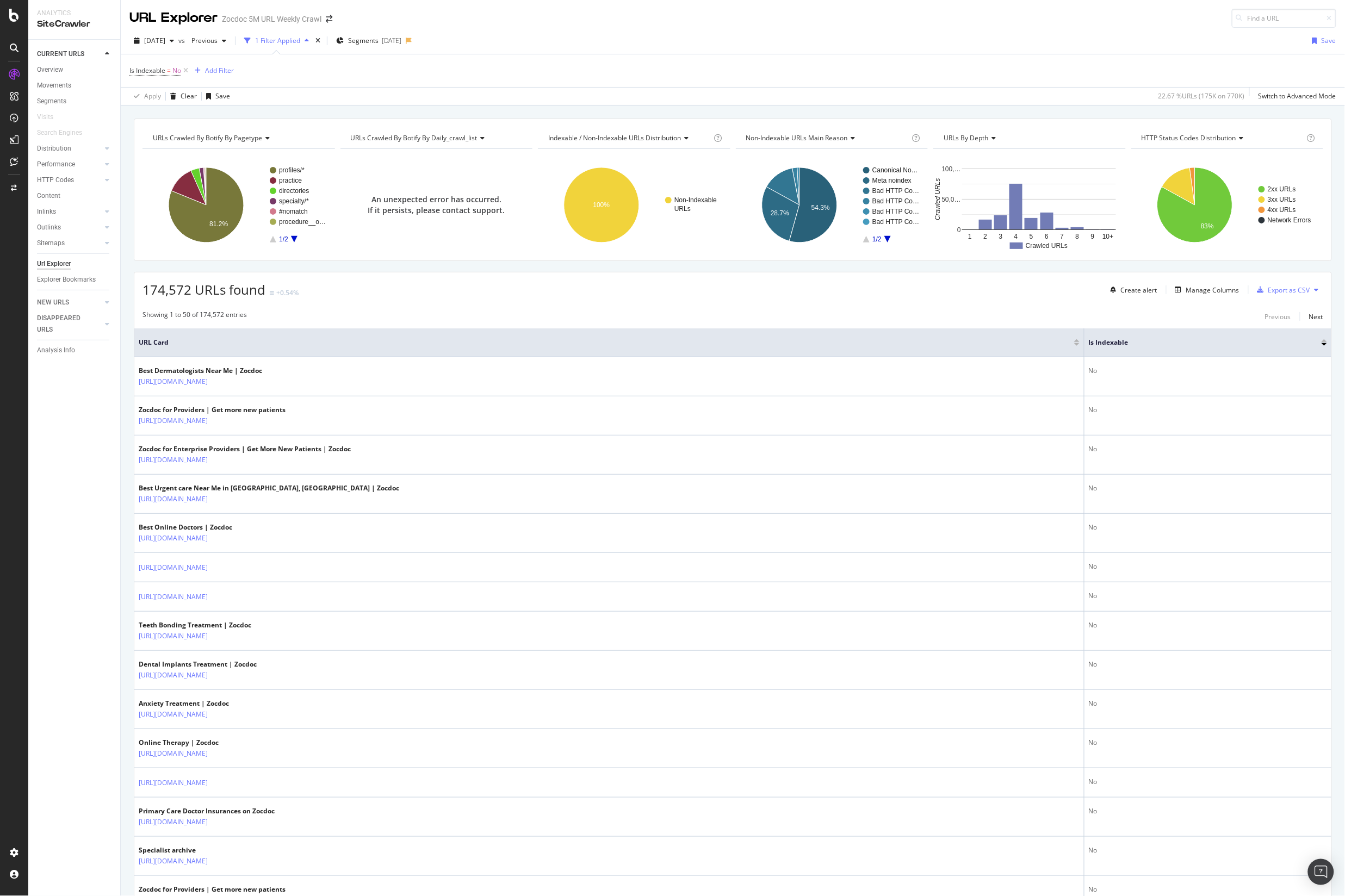
click at [287, 42] on div "1 Filter Applied" at bounding box center [278, 40] width 45 height 9
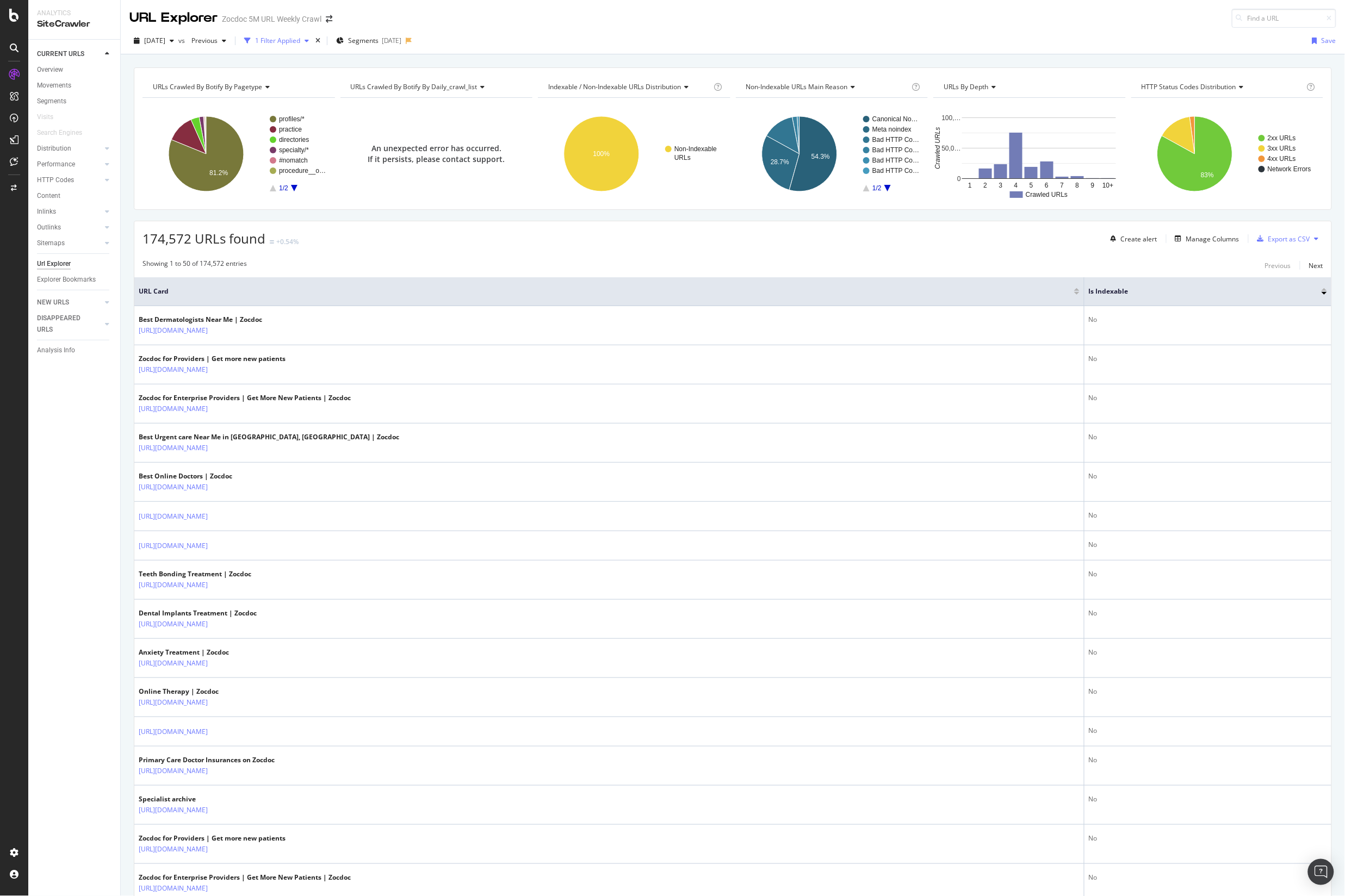
click at [300, 42] on div "1 Filter Applied" at bounding box center [278, 40] width 45 height 9
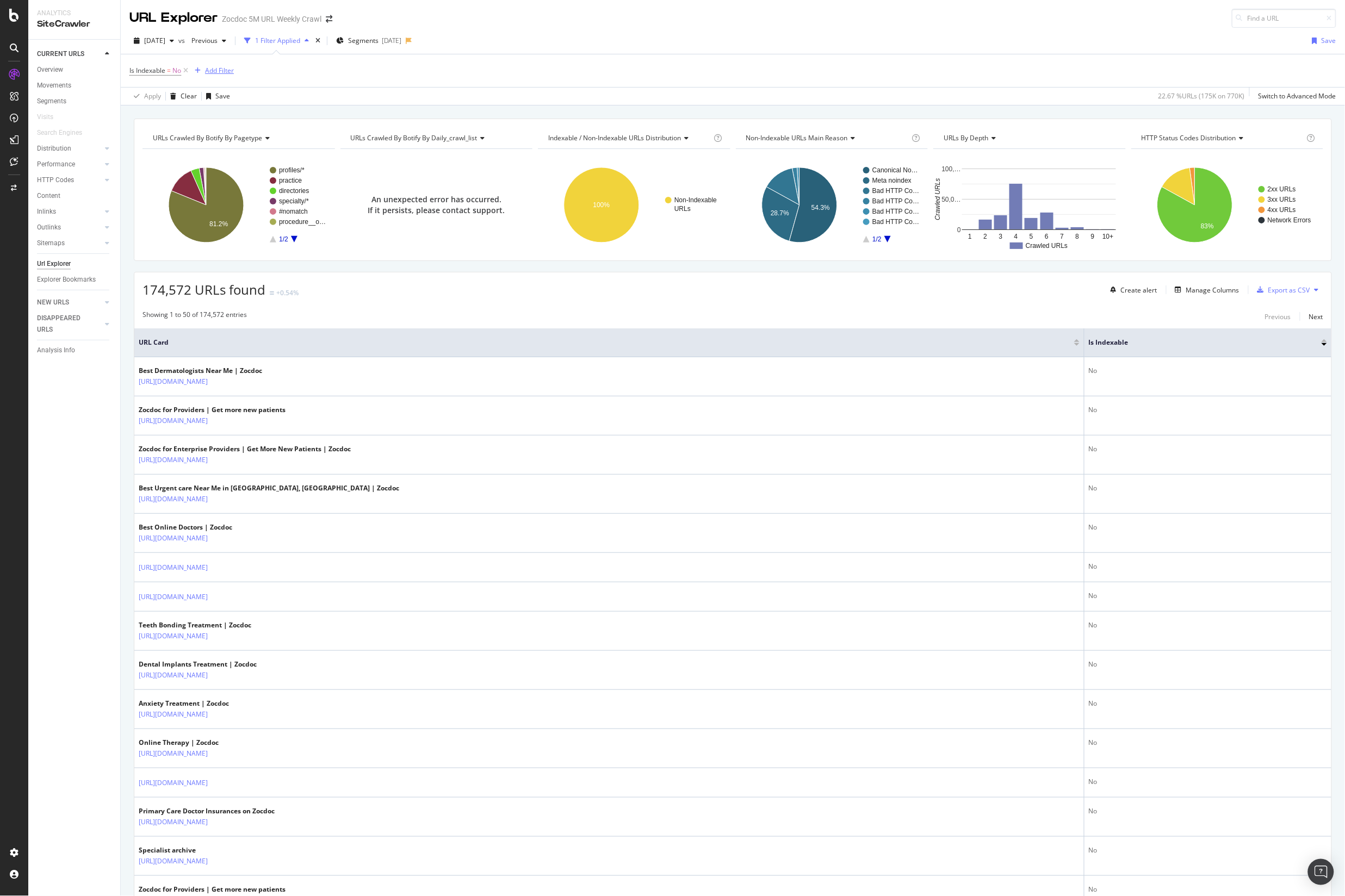
click at [211, 69] on div "Add Filter" at bounding box center [219, 70] width 29 height 9
type input "visits"
click at [476, 80] on div "Is Indexable = No Add Filter" at bounding box center [733, 71] width 1207 height 33
click at [74, 160] on div "RealKeywords" at bounding box center [64, 162] width 49 height 11
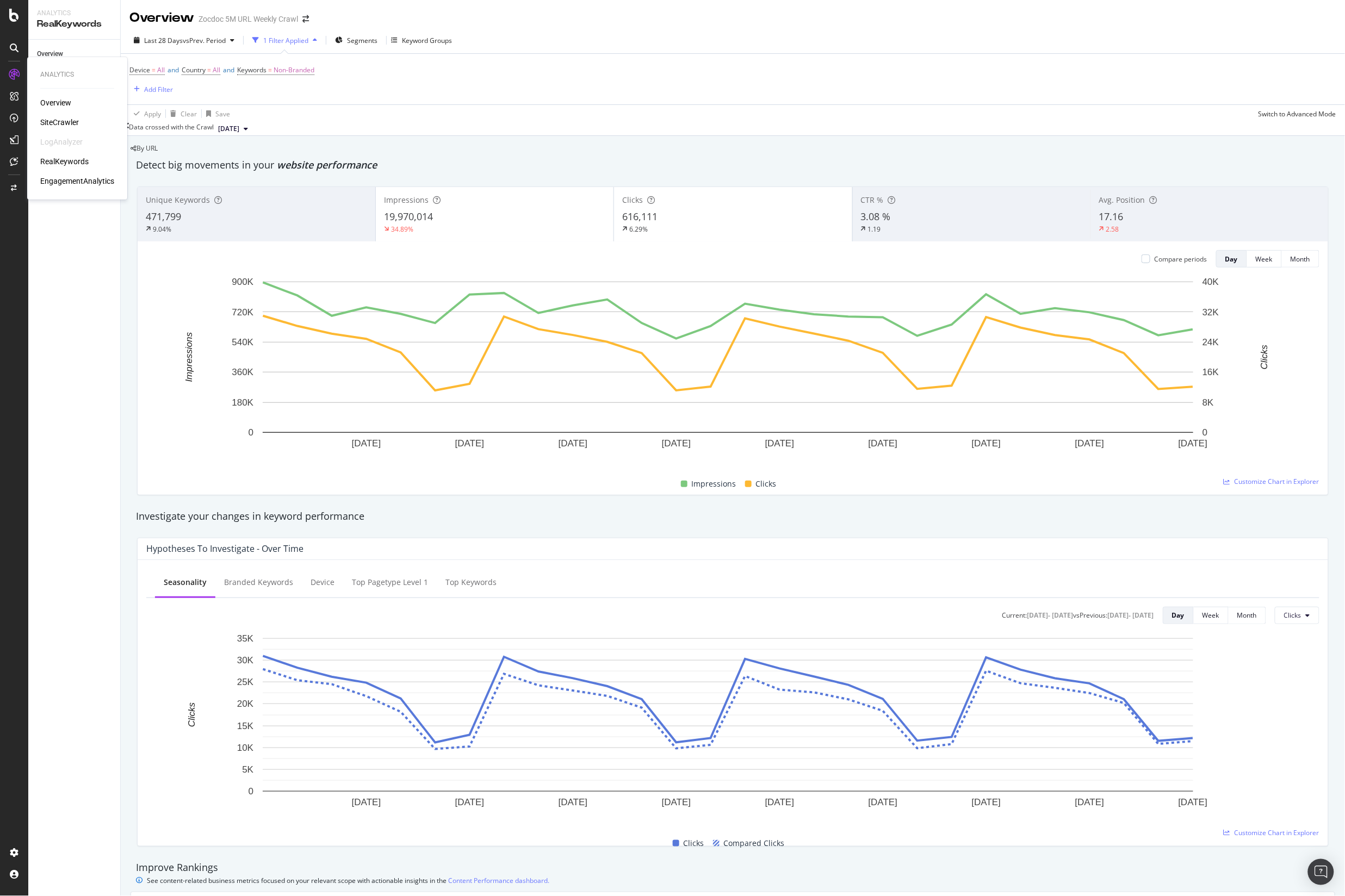
click at [71, 162] on div "RealKeywords" at bounding box center [64, 162] width 49 height 11
click at [239, 130] on span "[DATE]" at bounding box center [228, 129] width 21 height 10
click at [356, 128] on div "Data crossed with the Crawl [DATE]" at bounding box center [733, 128] width 1224 height 13
click at [239, 132] on span "[DATE]" at bounding box center [228, 129] width 21 height 10
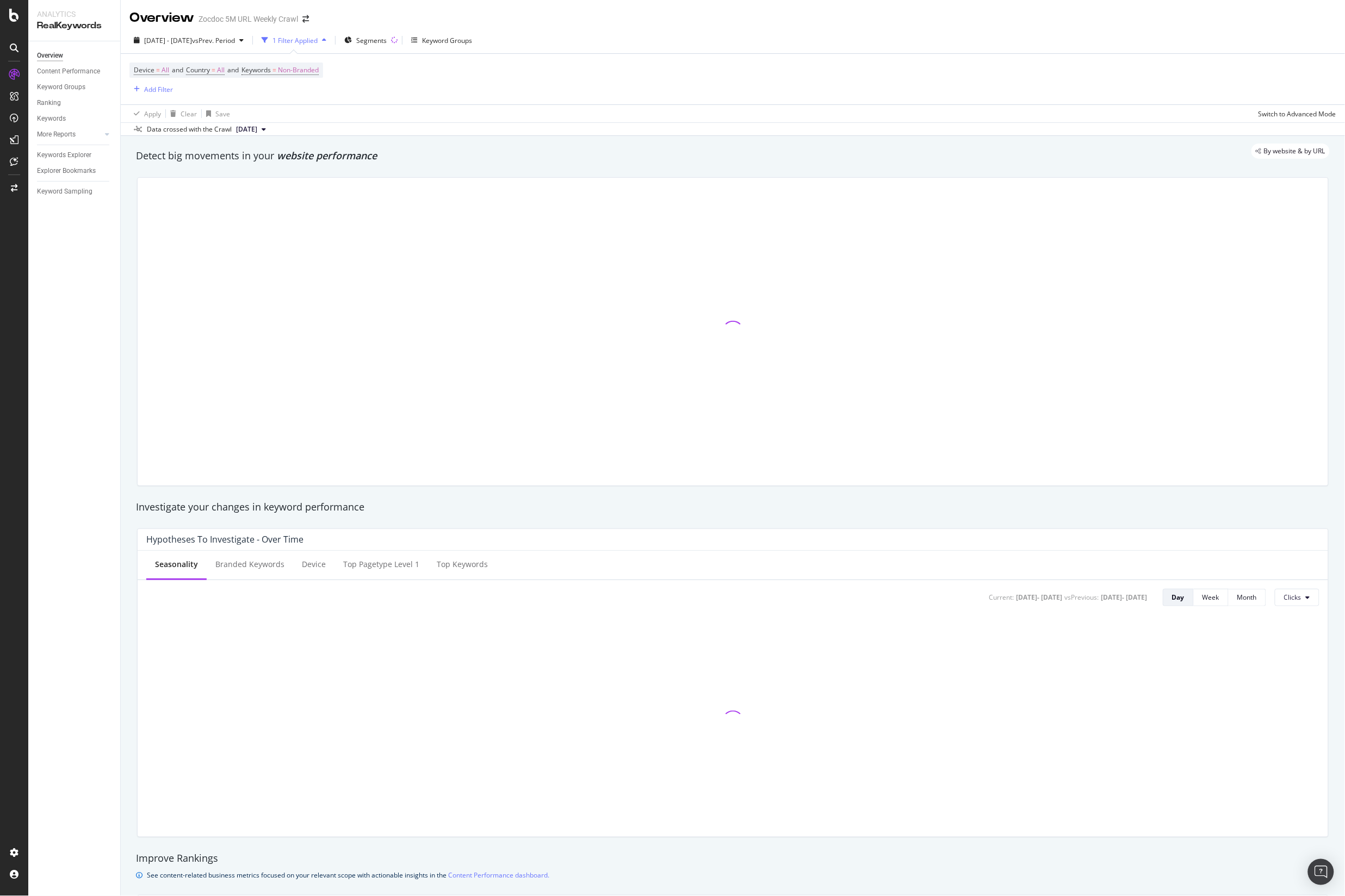
click at [260, 119] on div "Apply Clear Save Switch to Advanced Mode" at bounding box center [733, 113] width 1224 height 18
click at [257, 125] on span "[DATE]" at bounding box center [246, 130] width 21 height 10
click at [295, 167] on div "858K URLs" at bounding box center [288, 167] width 32 height 10
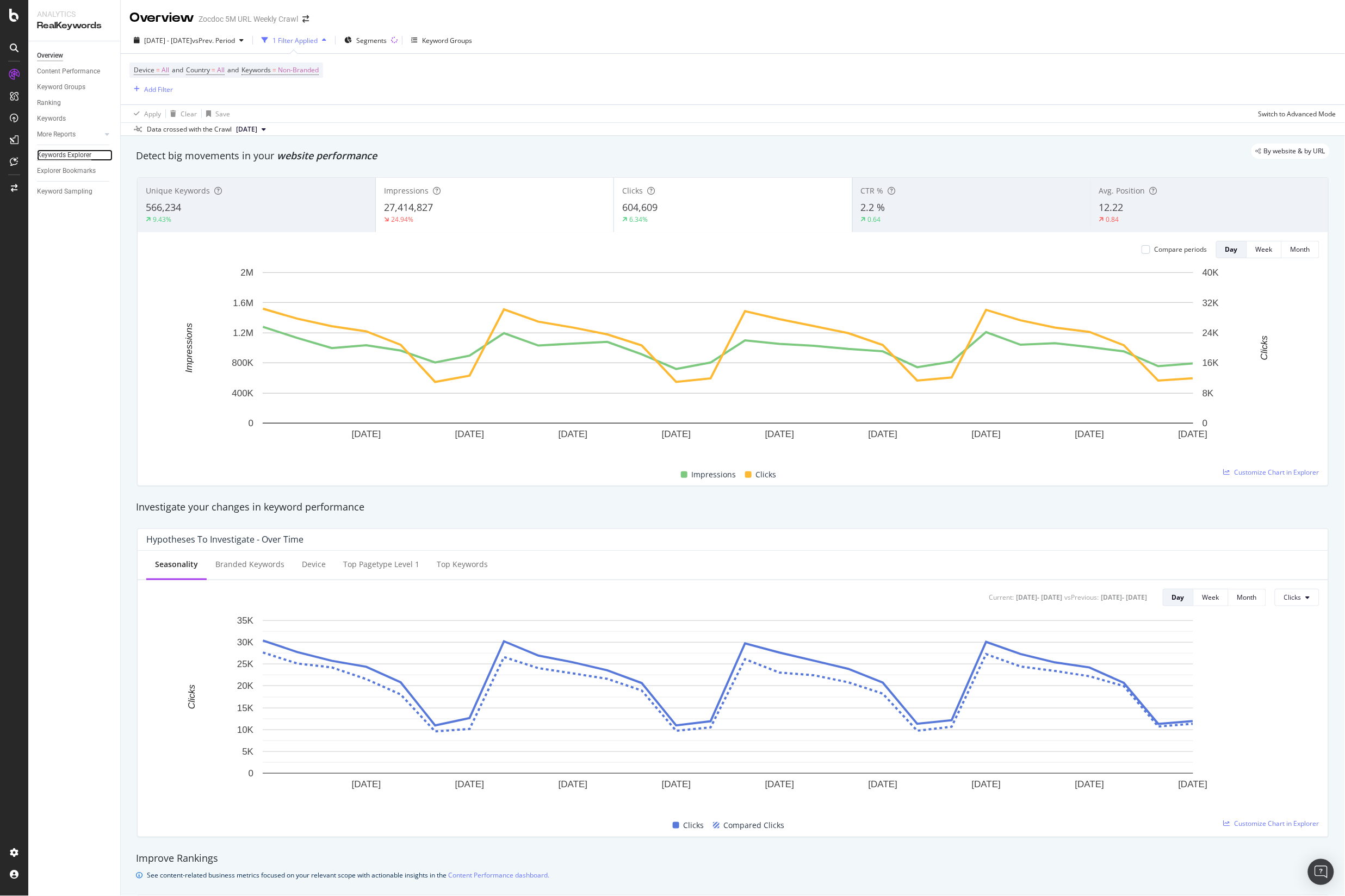
click at [47, 154] on div "Keywords Explorer" at bounding box center [64, 155] width 54 height 12
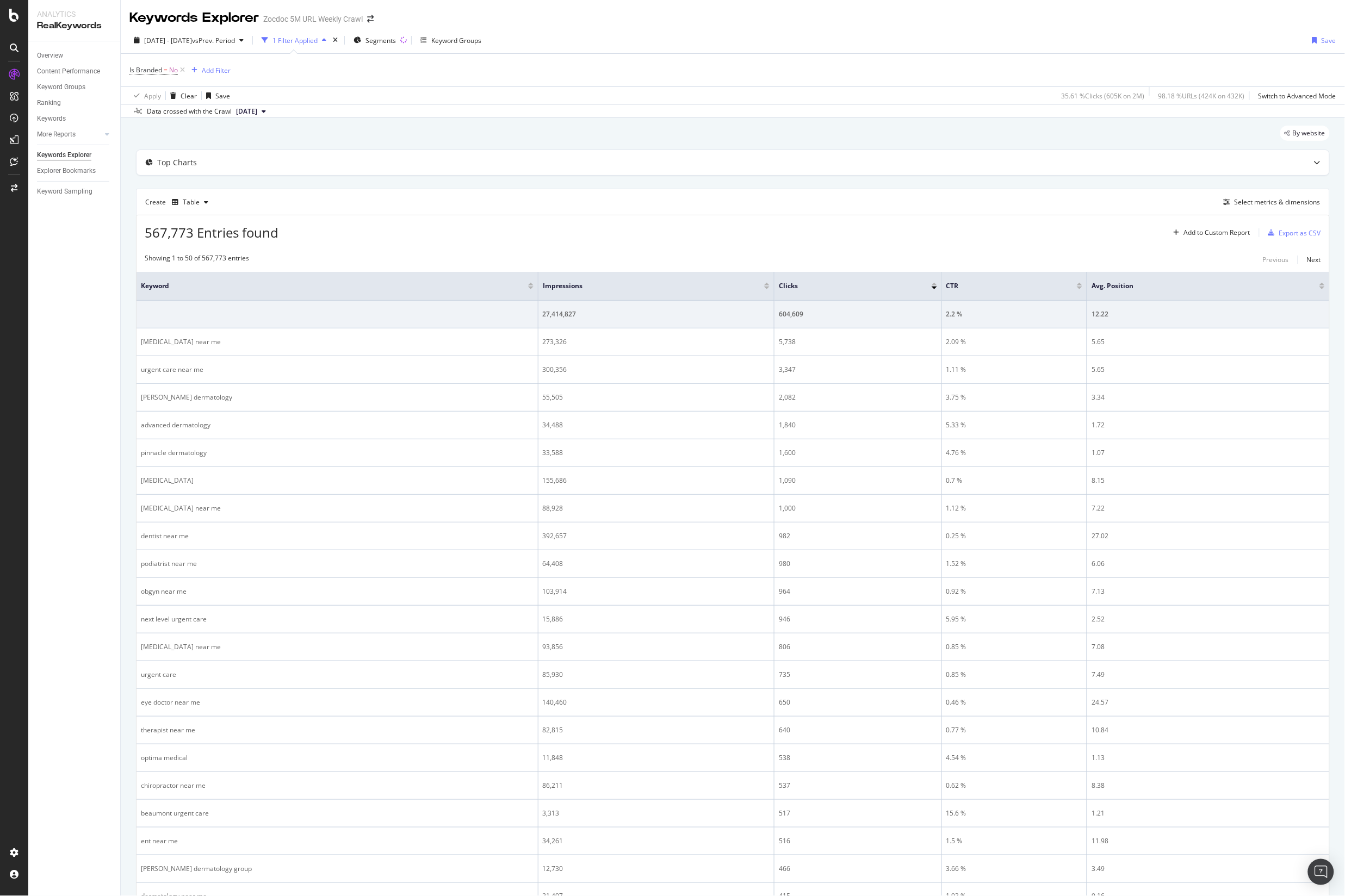
click at [265, 106] on button "2025 Aug. 21st" at bounding box center [251, 111] width 38 height 13
click at [235, 43] on span "vs Prev. Period" at bounding box center [213, 40] width 43 height 9
click at [267, 75] on div "Previous Period" at bounding box center [263, 76] width 9 height 9
click at [350, 187] on div "Apply" at bounding box center [345, 186] width 17 height 9
click at [256, 112] on span "2025 Aug. 21st" at bounding box center [246, 111] width 21 height 10
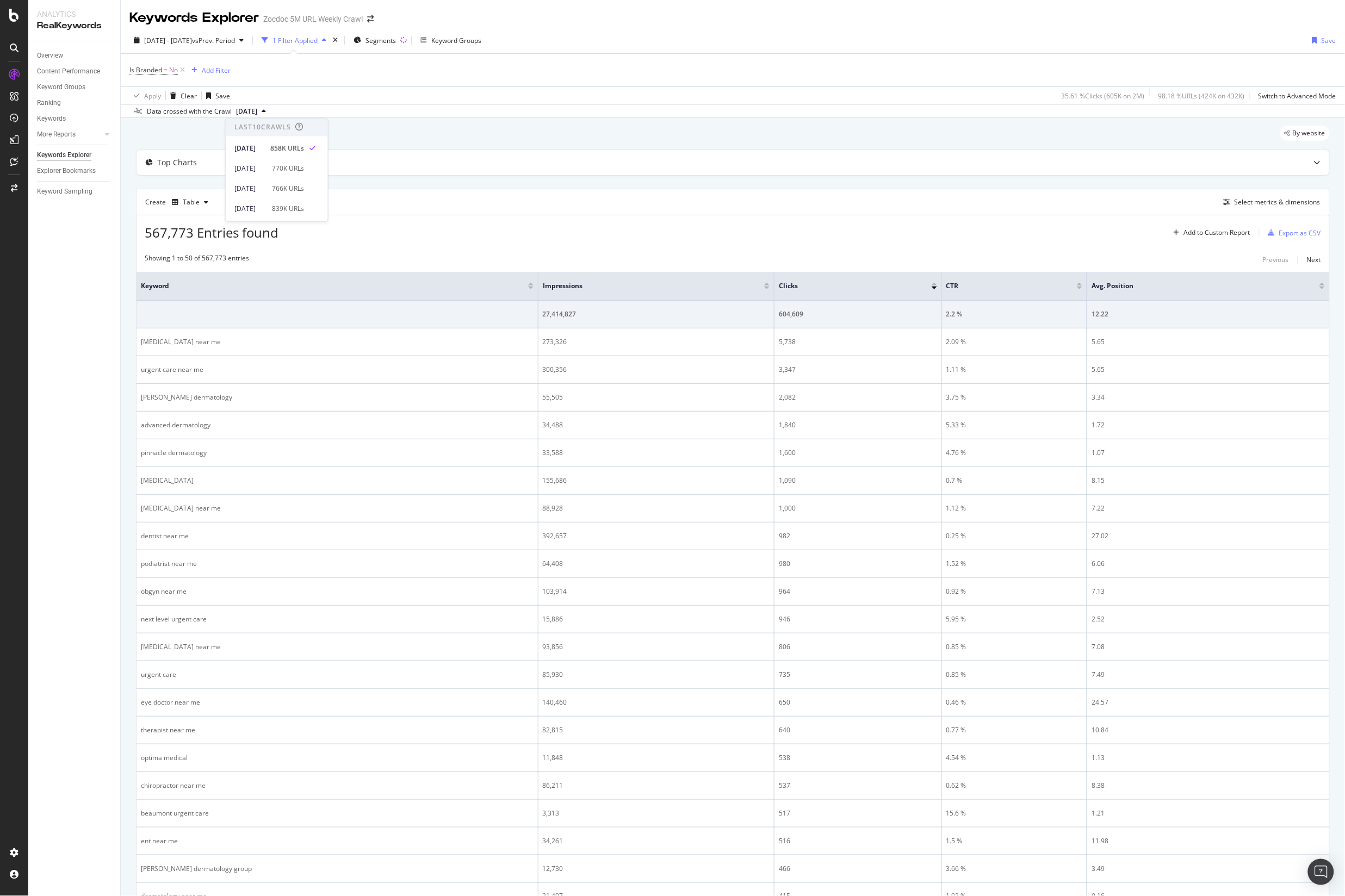
click at [188, 112] on div "Data crossed with the Crawl" at bounding box center [189, 111] width 85 height 10
click at [254, 109] on span "2025 Aug. 21st" at bounding box center [246, 111] width 21 height 10
click at [322, 101] on div "Apply Clear Save 35.61 % Clicks ( 605K on 2M ) 98.18 % URLs ( 424K on 432K ) Sw…" at bounding box center [733, 95] width 1224 height 18
click at [234, 38] on span "vs Prev. Period" at bounding box center [213, 40] width 43 height 9
click at [169, 89] on div "Last 28 Days" at bounding box center [177, 90] width 38 height 9
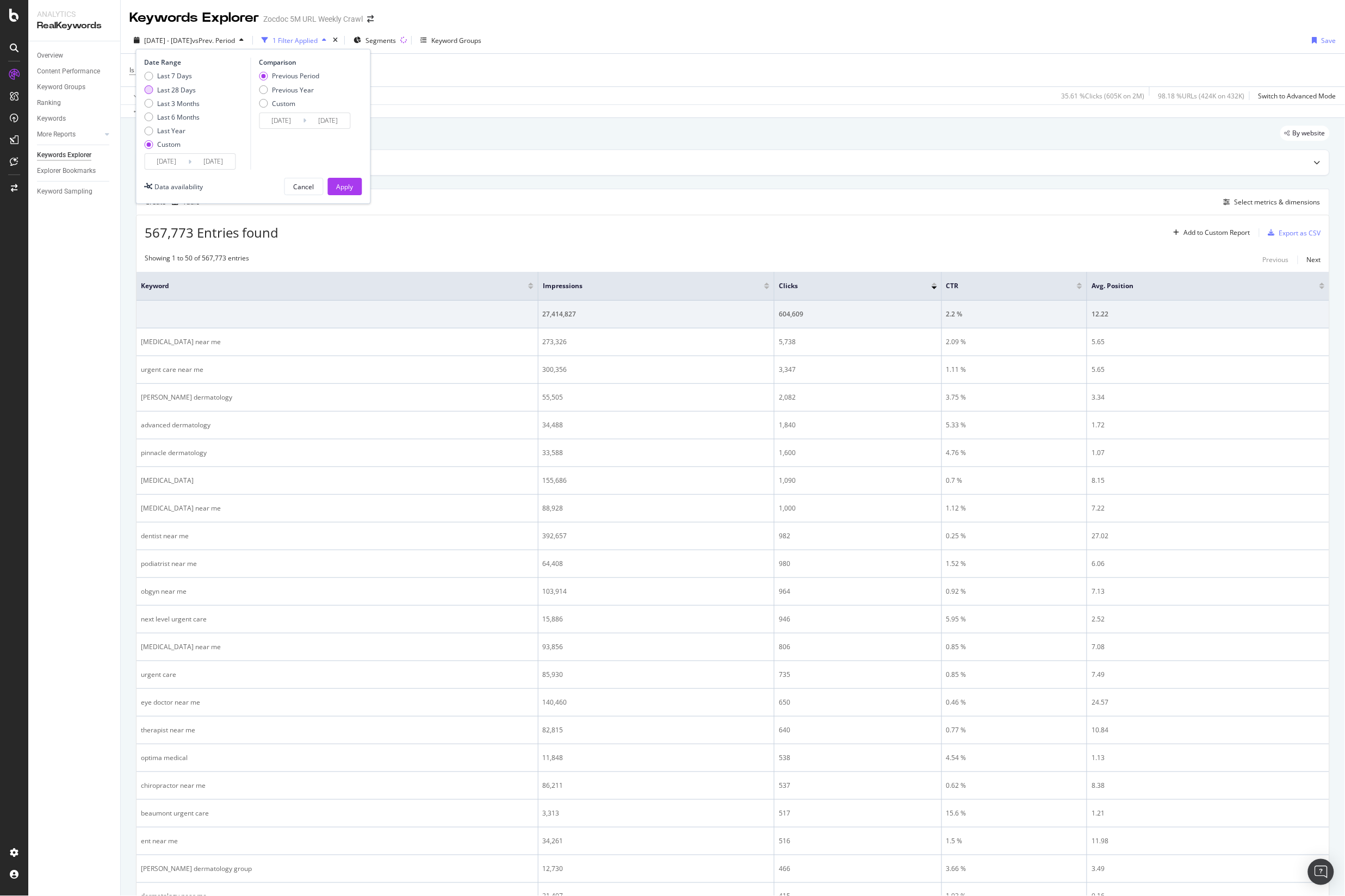
type input "2025/07/28"
type input "2025/08/24"
type input "2025/06/30"
type input "2025/07/27"
click at [342, 188] on div "Apply" at bounding box center [345, 186] width 17 height 9
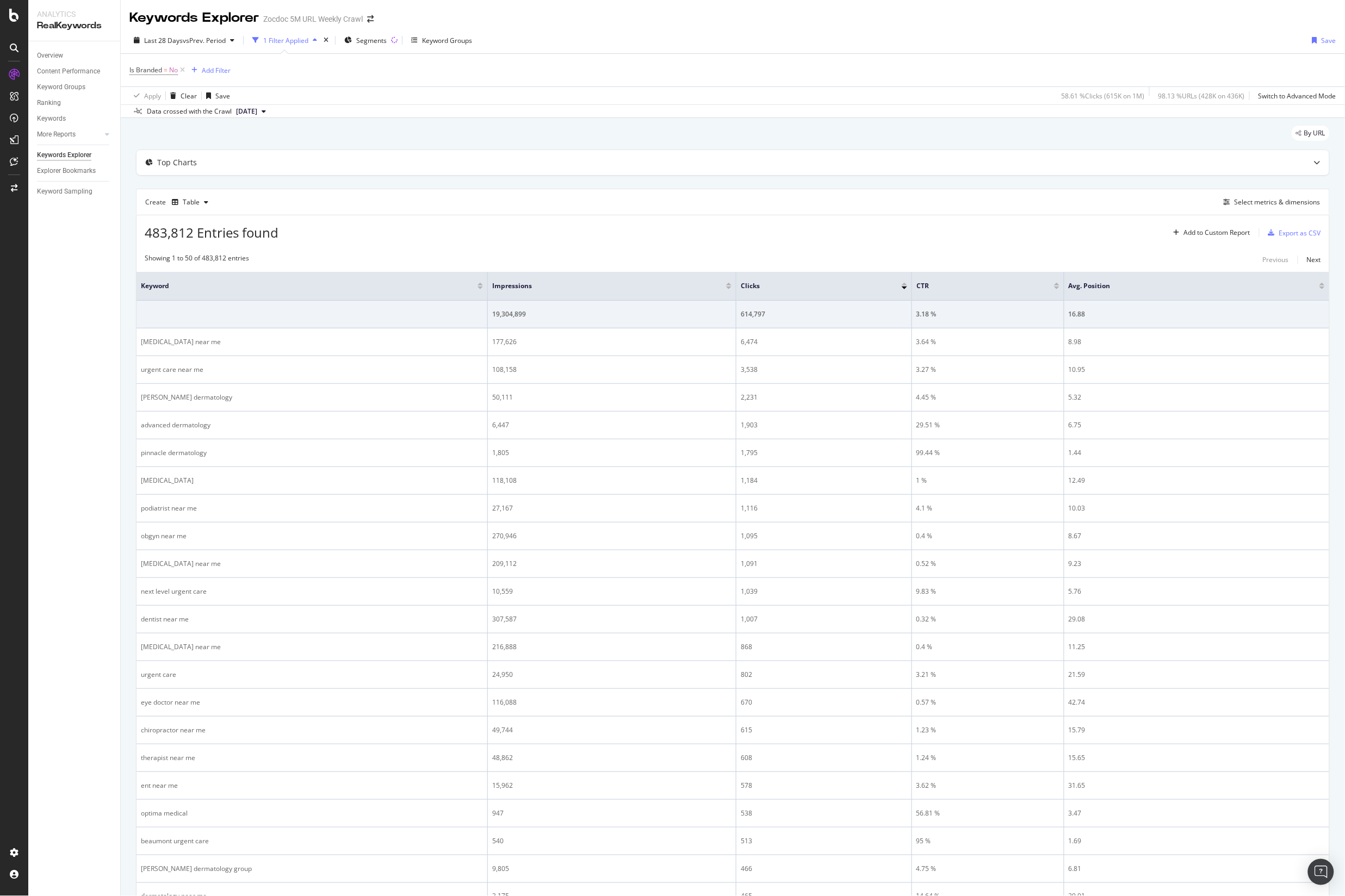
click at [257, 114] on span "2025 Aug. 21st" at bounding box center [246, 111] width 21 height 10
click at [376, 111] on div "Data crossed with the Crawl 2025 Aug. 21st" at bounding box center [733, 110] width 1224 height 13
click at [296, 115] on div "Data crossed with the Crawl 2025 Aug. 21st" at bounding box center [733, 110] width 1224 height 13
click at [288, 43] on div "1 Filter Applied" at bounding box center [286, 40] width 45 height 9
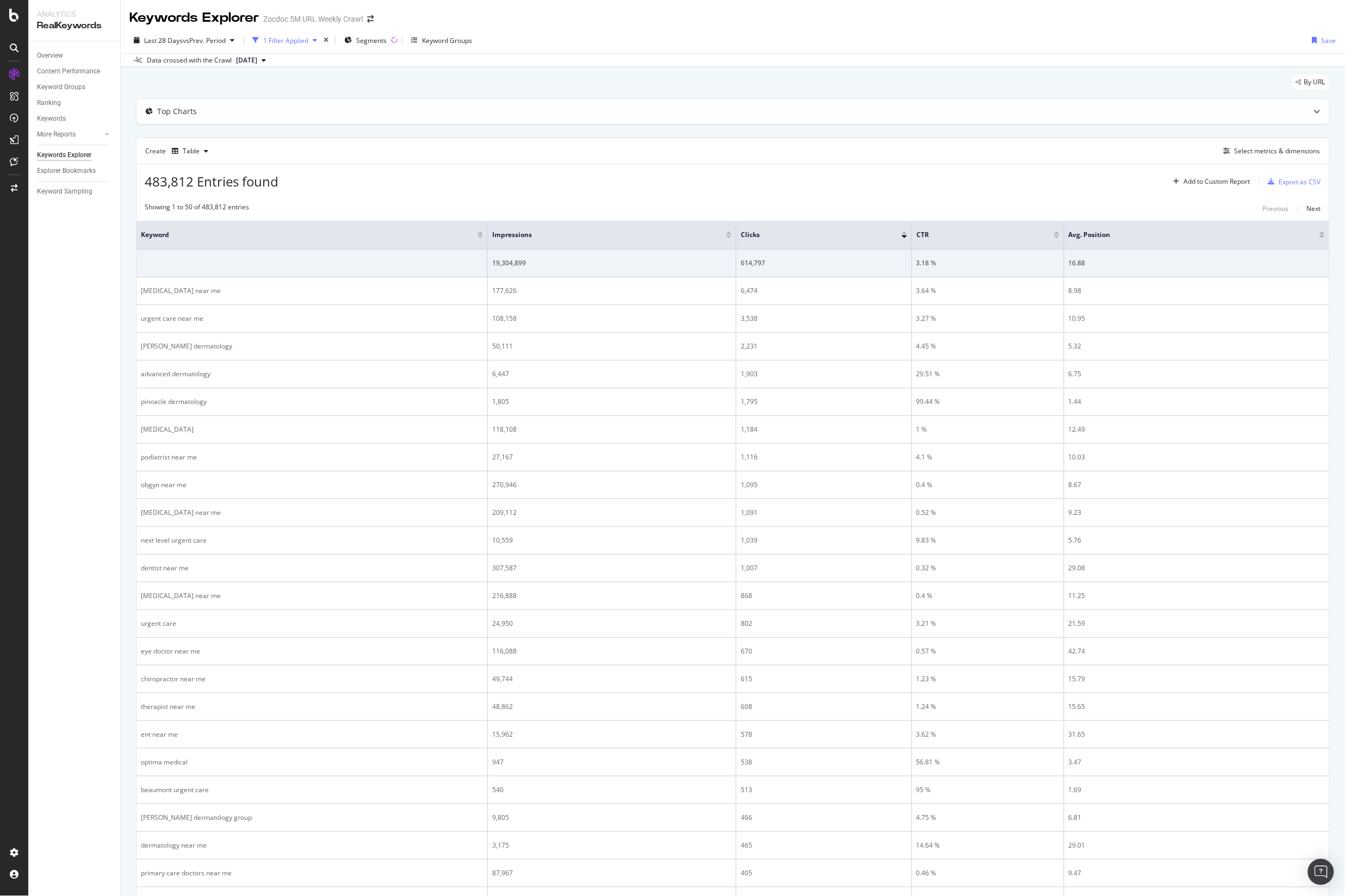
click at [304, 43] on div "1 Filter Applied" at bounding box center [286, 40] width 45 height 9
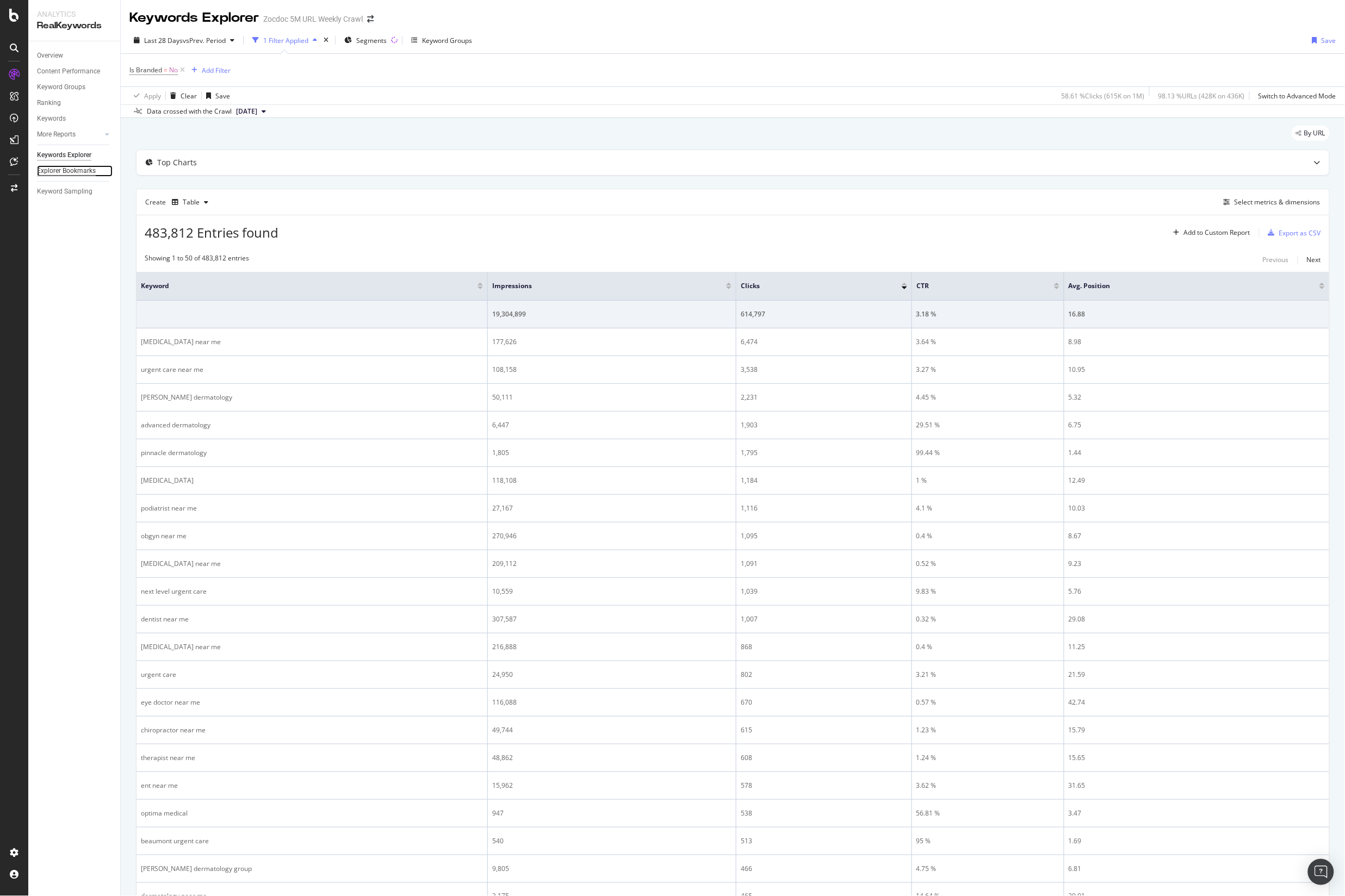
click at [69, 172] on div "Explorer Bookmarks" at bounding box center [66, 171] width 59 height 12
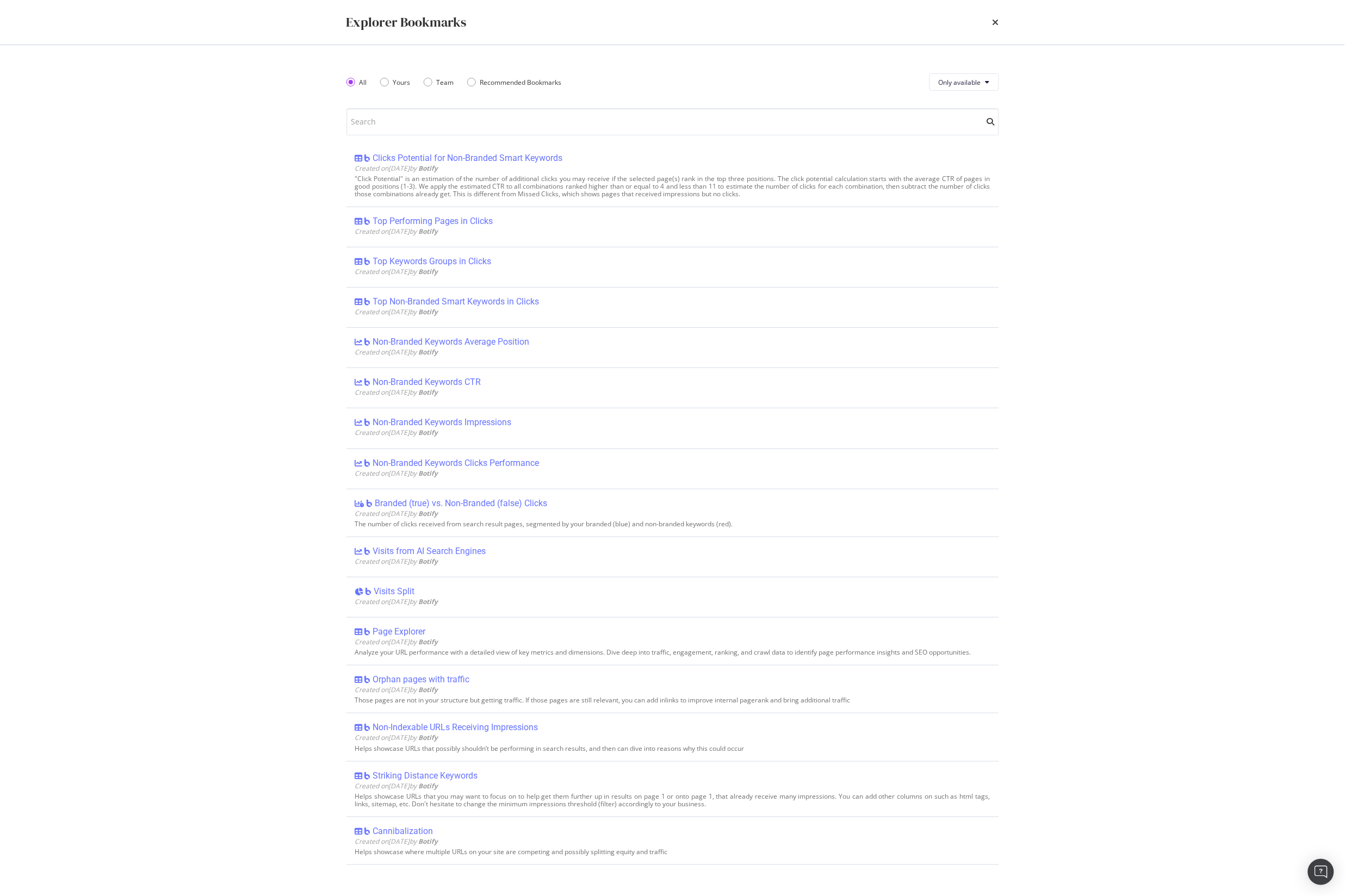
scroll to position [989, 0]
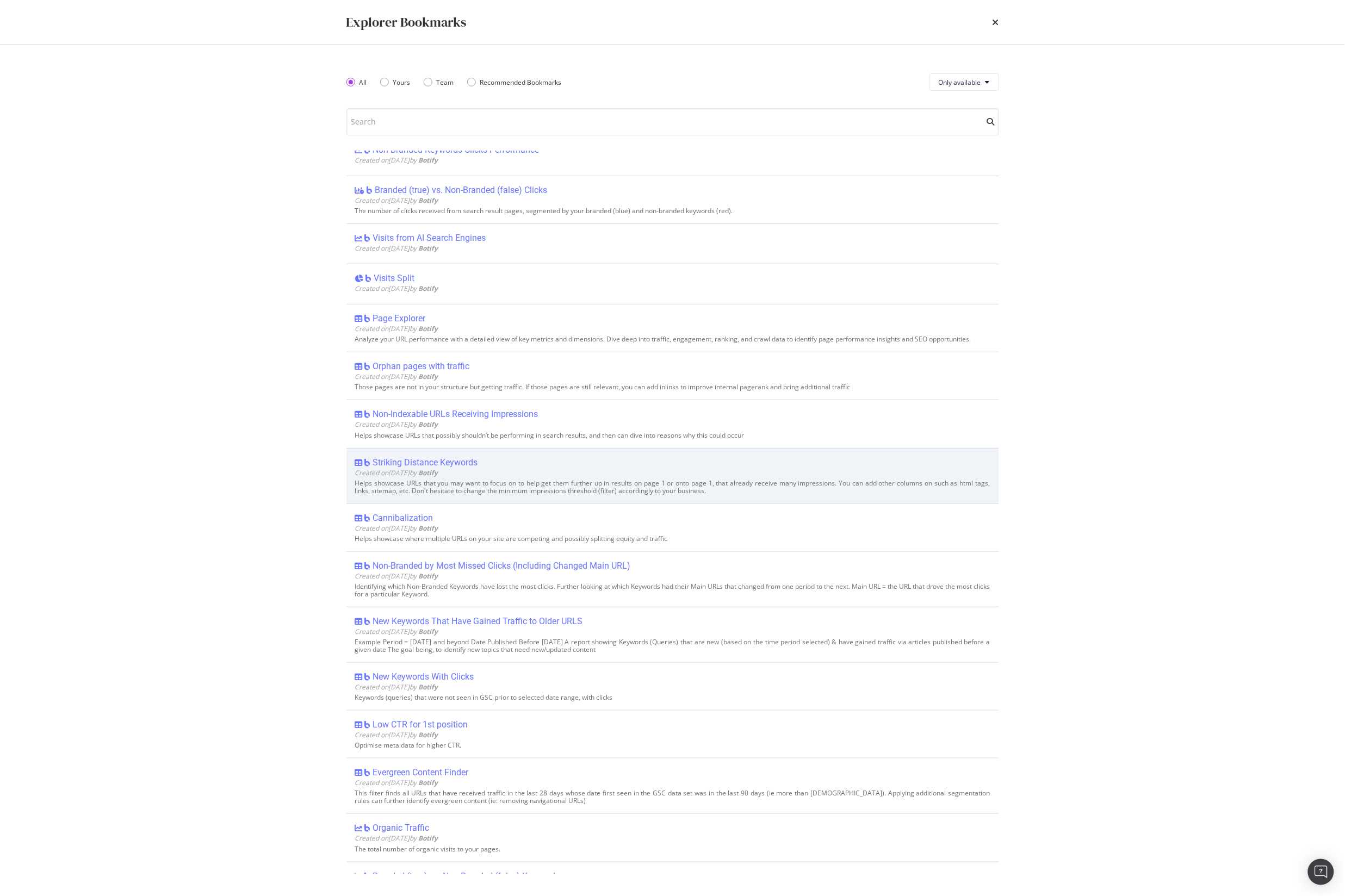
click at [594, 481] on div "Helps showcase URLs that you may want to focus on to help get them further up i…" at bounding box center [672, 487] width 635 height 15
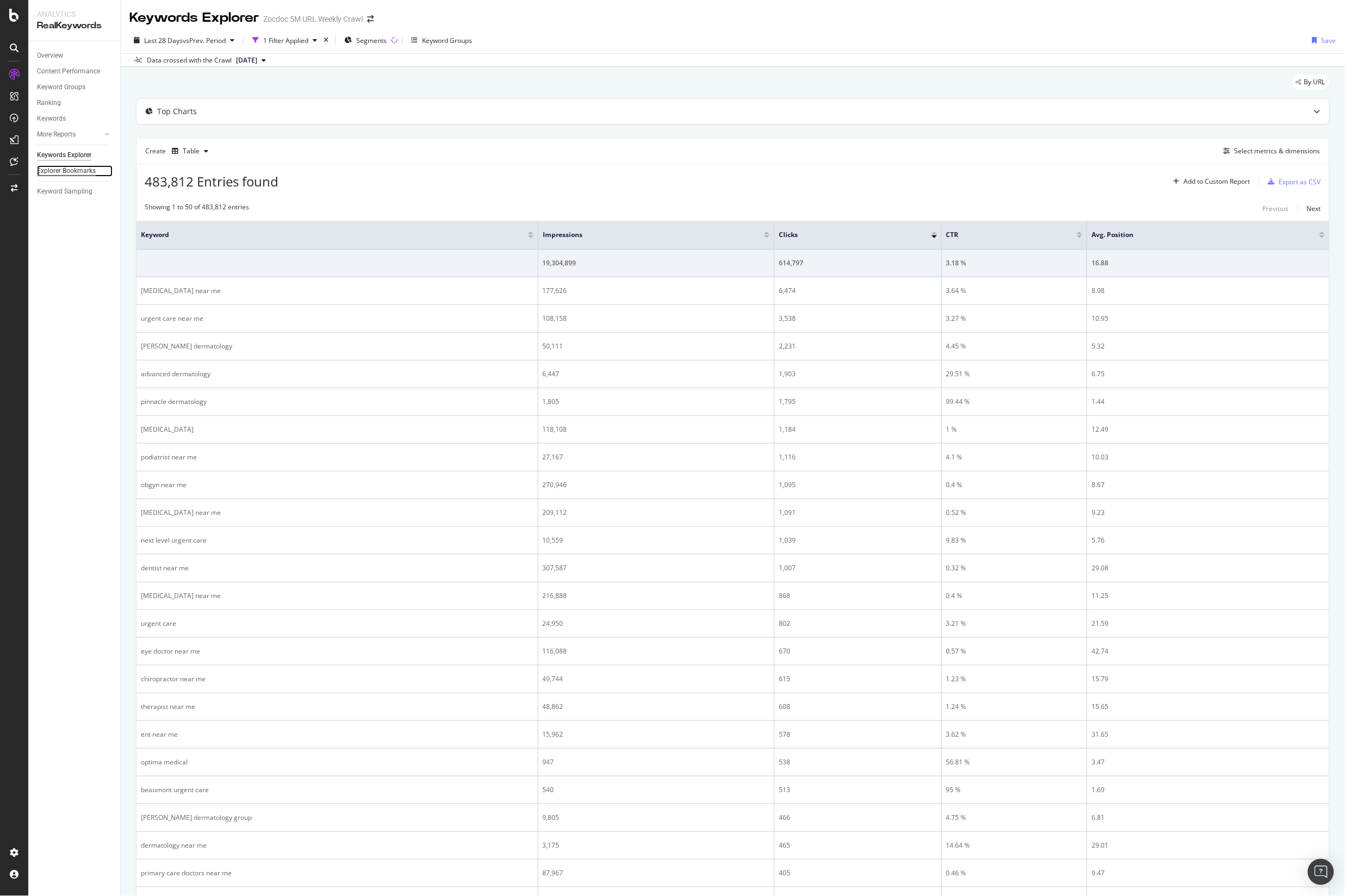
click at [80, 166] on div "Explorer Bookmarks" at bounding box center [66, 171] width 59 height 12
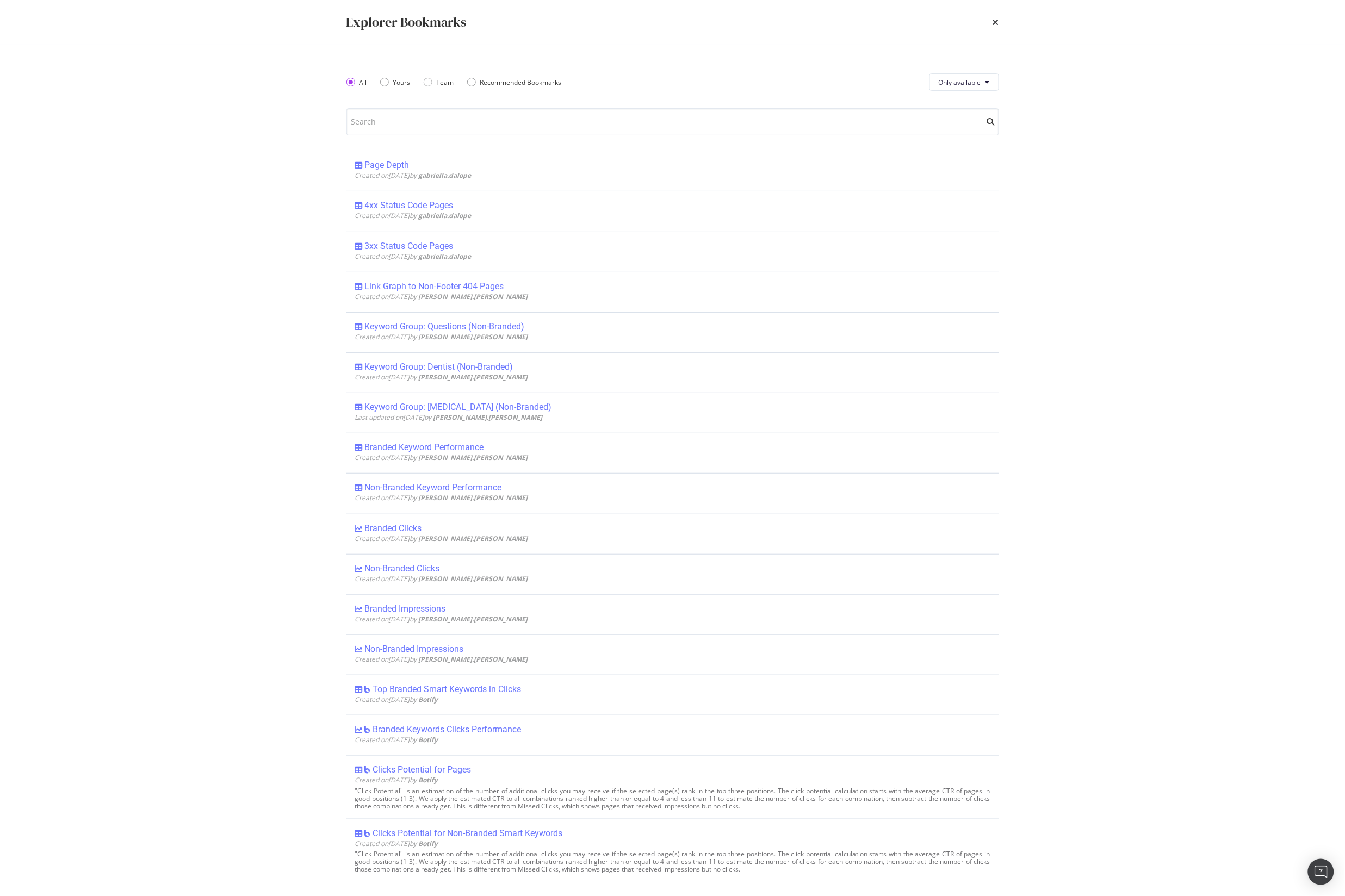
click at [223, 378] on div "Explorer Bookmarks All Yours Team Recommended Bookmarks Only available Page Dep…" at bounding box center [672, 448] width 1345 height 896
click at [215, 283] on div "Explorer Bookmarks All Yours Team Recommended Bookmarks Only available Page Dep…" at bounding box center [672, 448] width 1345 height 896
click at [219, 109] on div "Explorer Bookmarks All Yours Team Recommended Bookmarks Only available Page Dep…" at bounding box center [672, 448] width 1345 height 896
drag, startPoint x: 53, startPoint y: 71, endPoint x: 20, endPoint y: 2, distance: 76.5
click at [53, 71] on div "Explorer Bookmarks All Yours Team Recommended Bookmarks Only available Page Dep…" at bounding box center [672, 448] width 1345 height 896
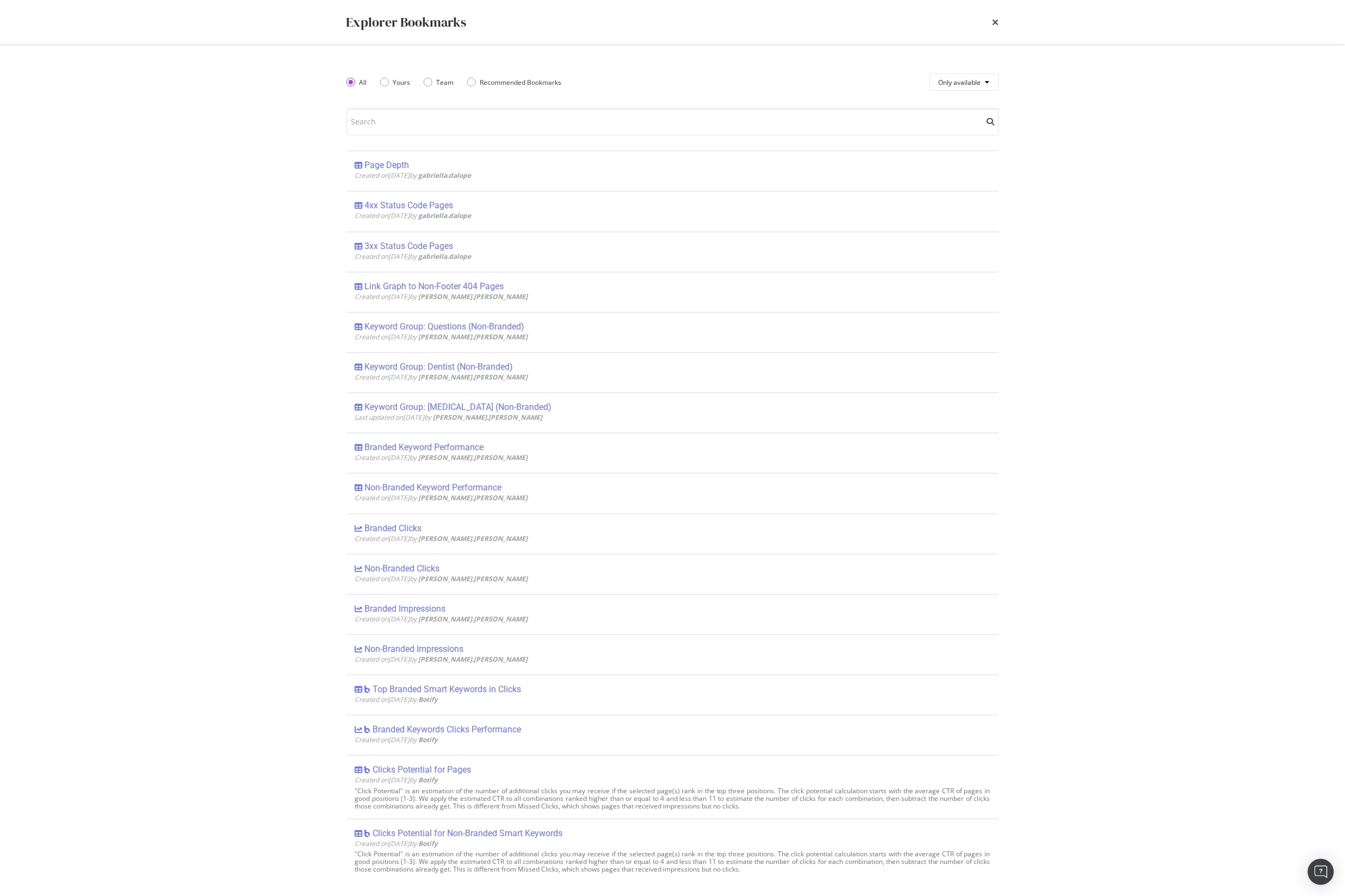
click at [1006, 17] on div "Explorer Bookmarks" at bounding box center [672, 22] width 696 height 45
click at [996, 22] on icon "times" at bounding box center [996, 22] width 7 height 9
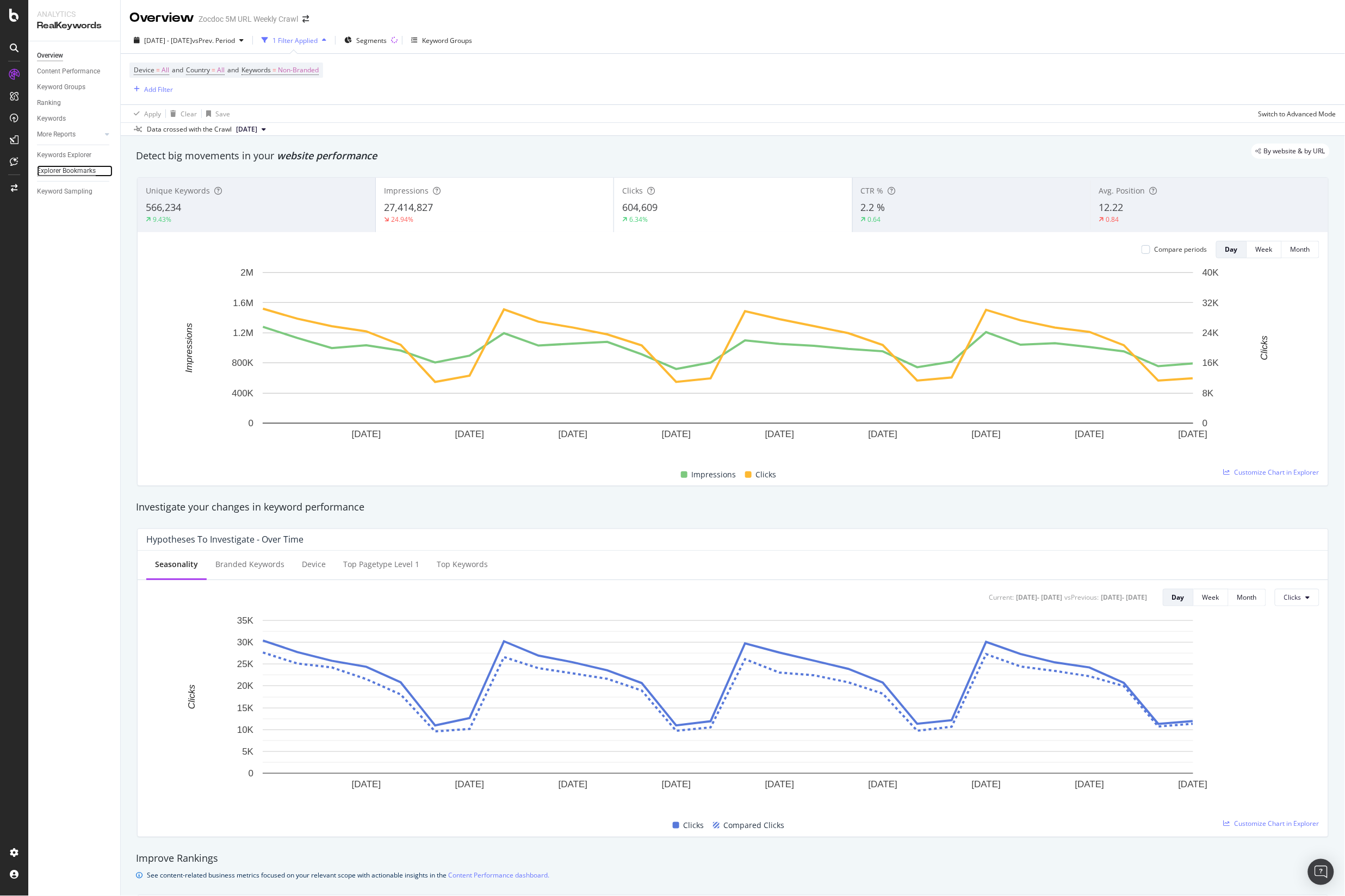
click at [72, 174] on div "Explorer Bookmarks" at bounding box center [66, 171] width 59 height 12
click at [58, 160] on div "RealKeywords" at bounding box center [64, 162] width 49 height 11
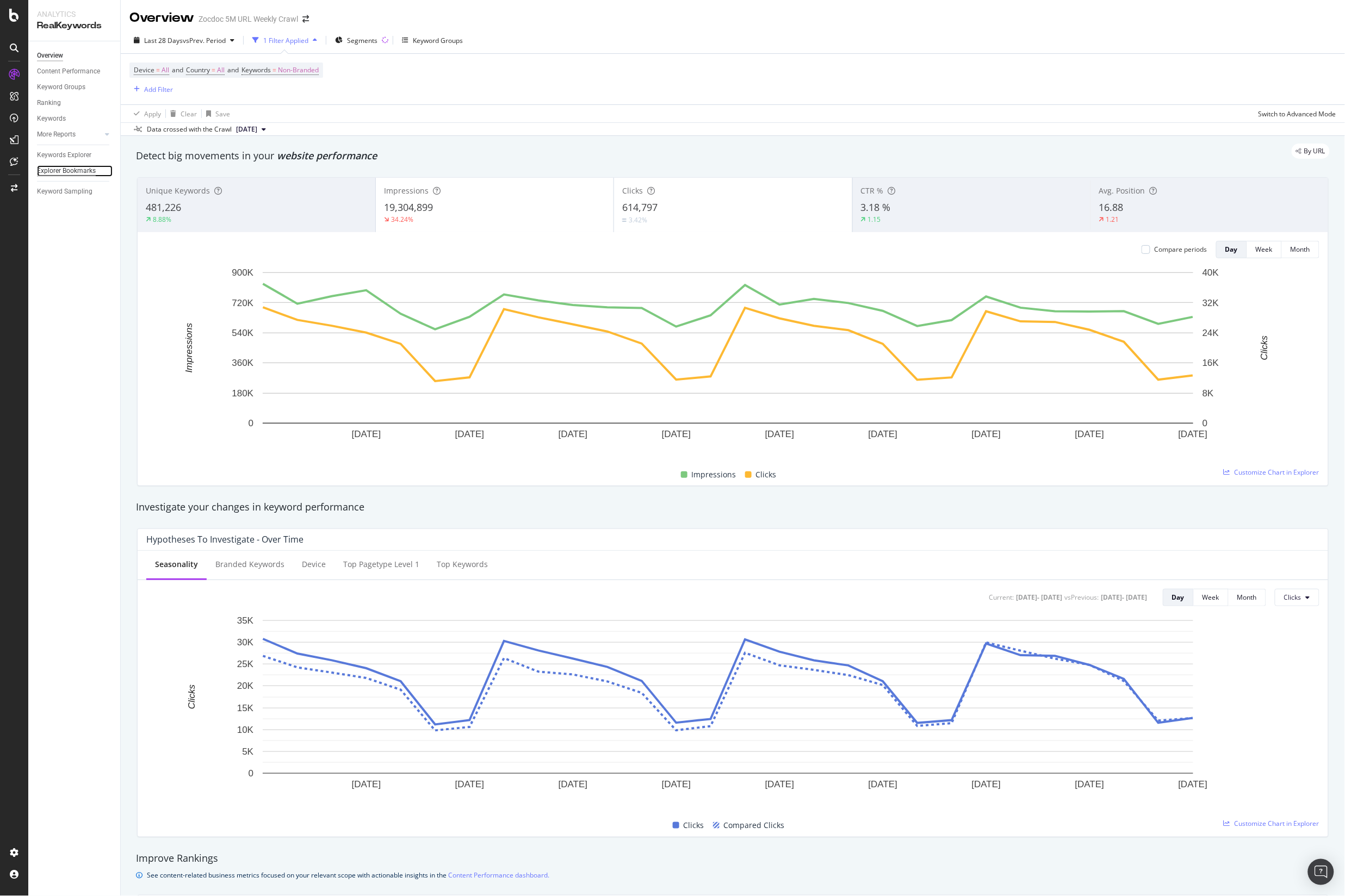
click at [92, 174] on div "Explorer Bookmarks" at bounding box center [66, 171] width 59 height 12
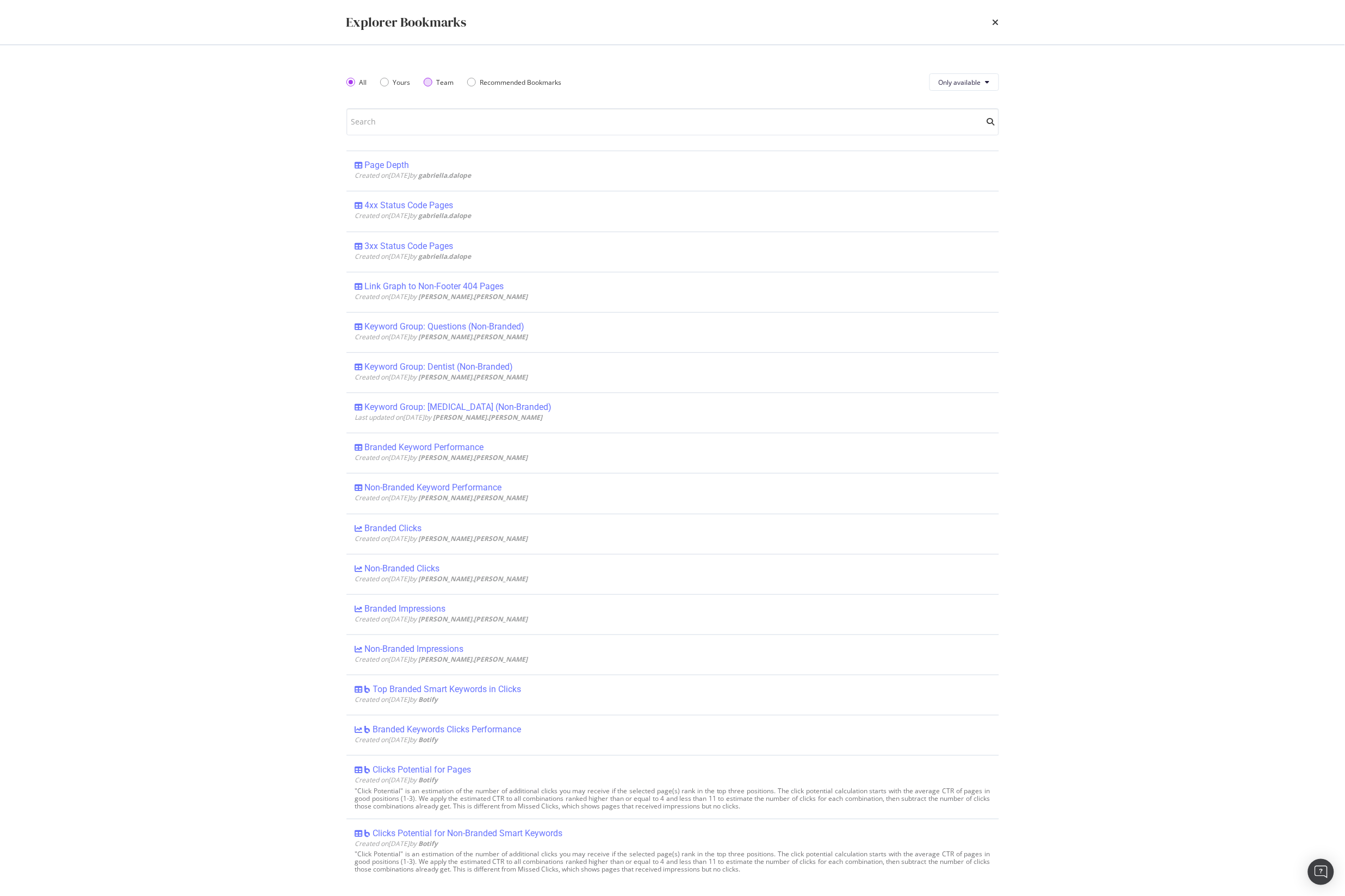
click at [430, 81] on div "Team" at bounding box center [428, 82] width 9 height 9
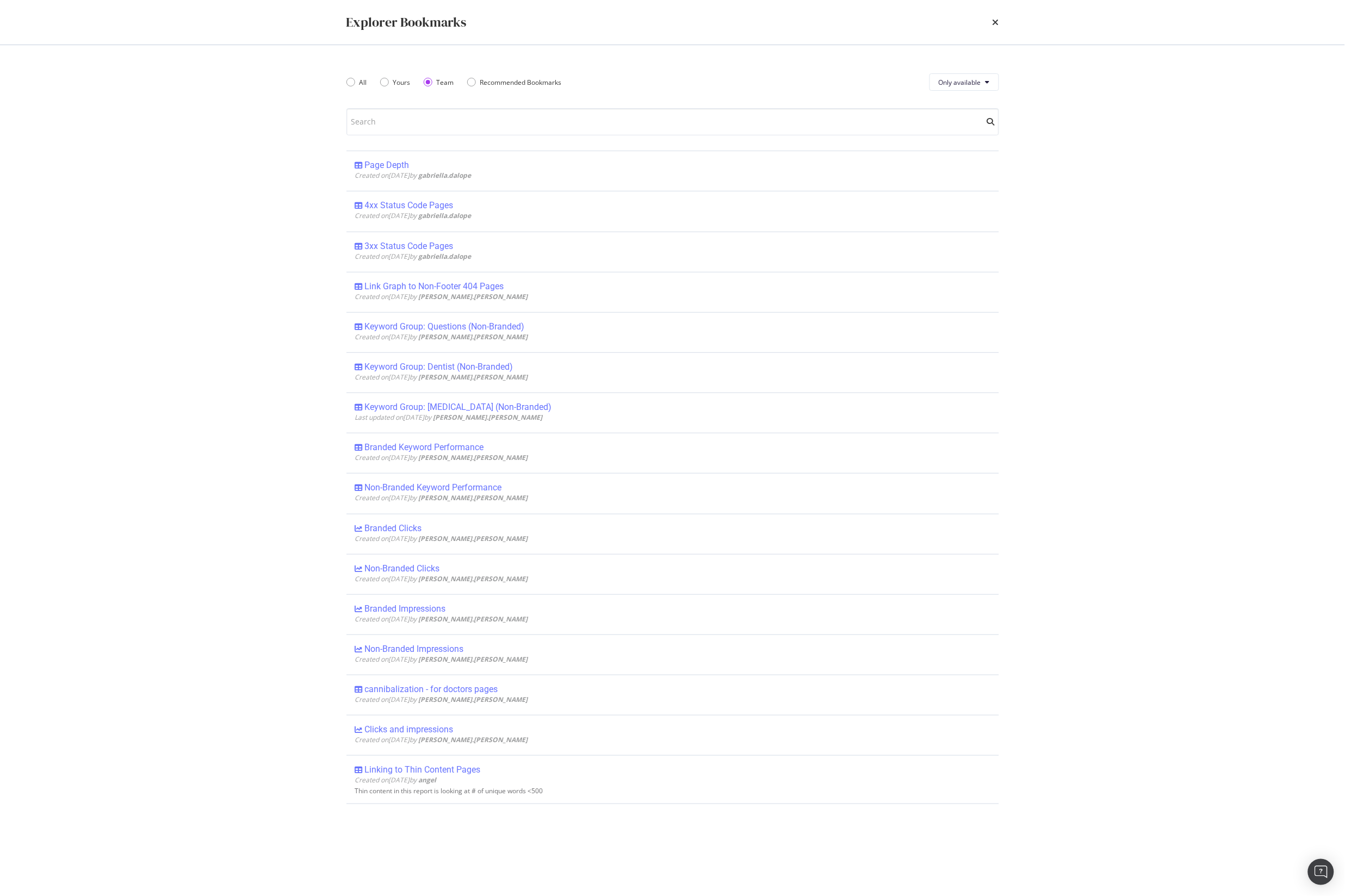
click at [430, 81] on div "Team" at bounding box center [428, 82] width 9 height 9
click at [383, 80] on div "Yours" at bounding box center [384, 82] width 9 height 9
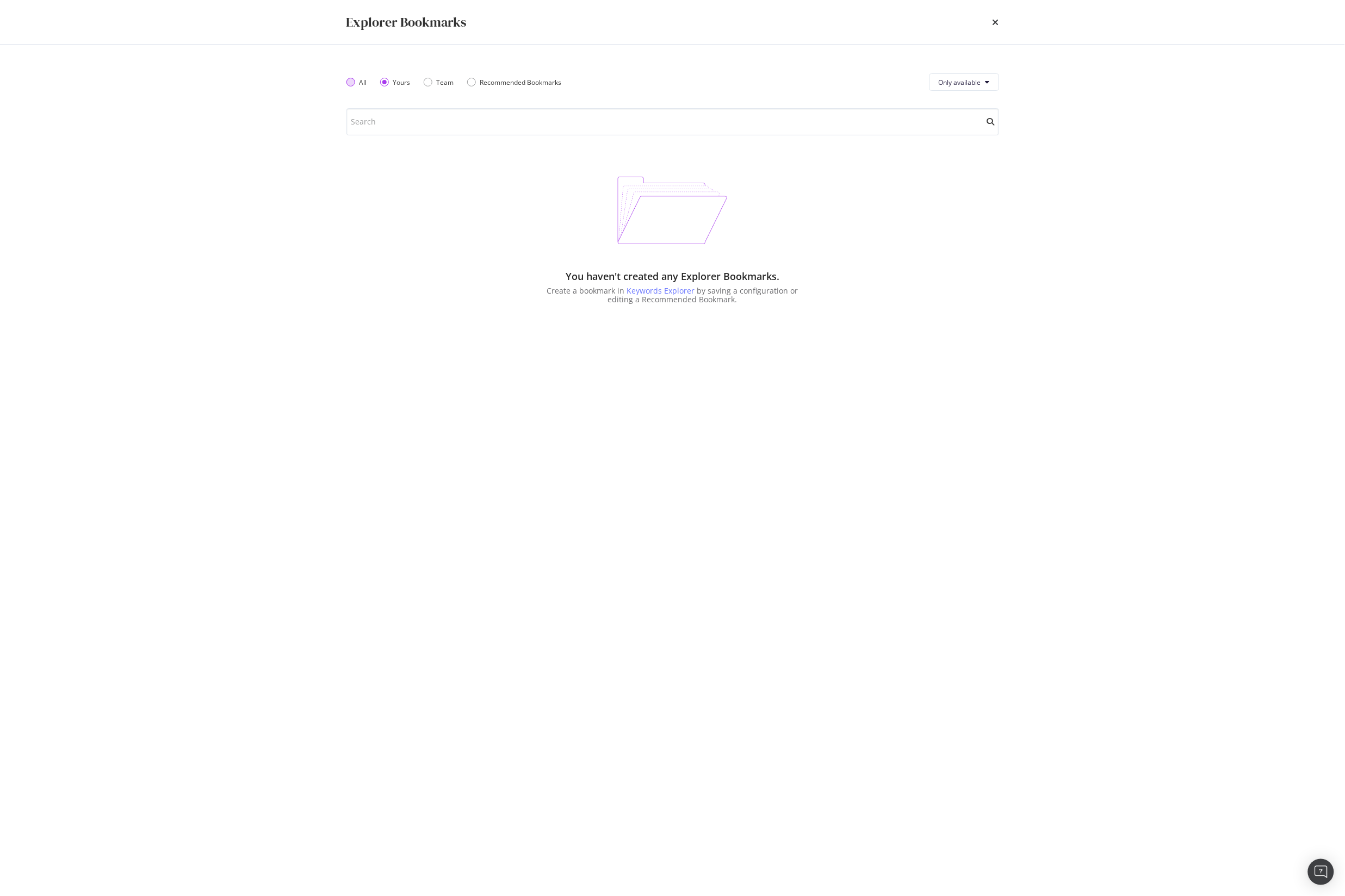
click at [349, 81] on div "All" at bounding box center [350, 82] width 9 height 9
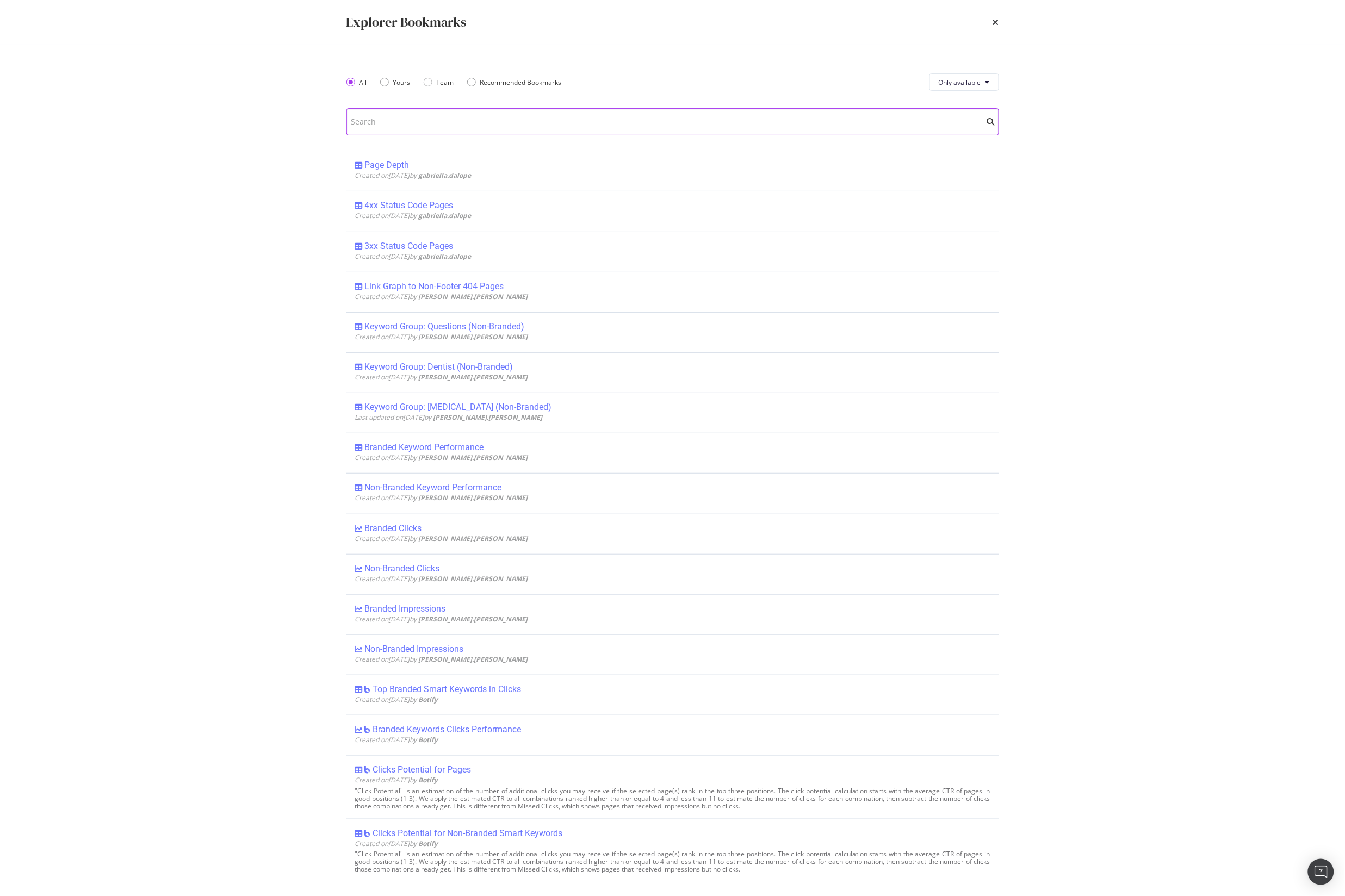
click at [505, 111] on input "modal" at bounding box center [672, 122] width 653 height 27
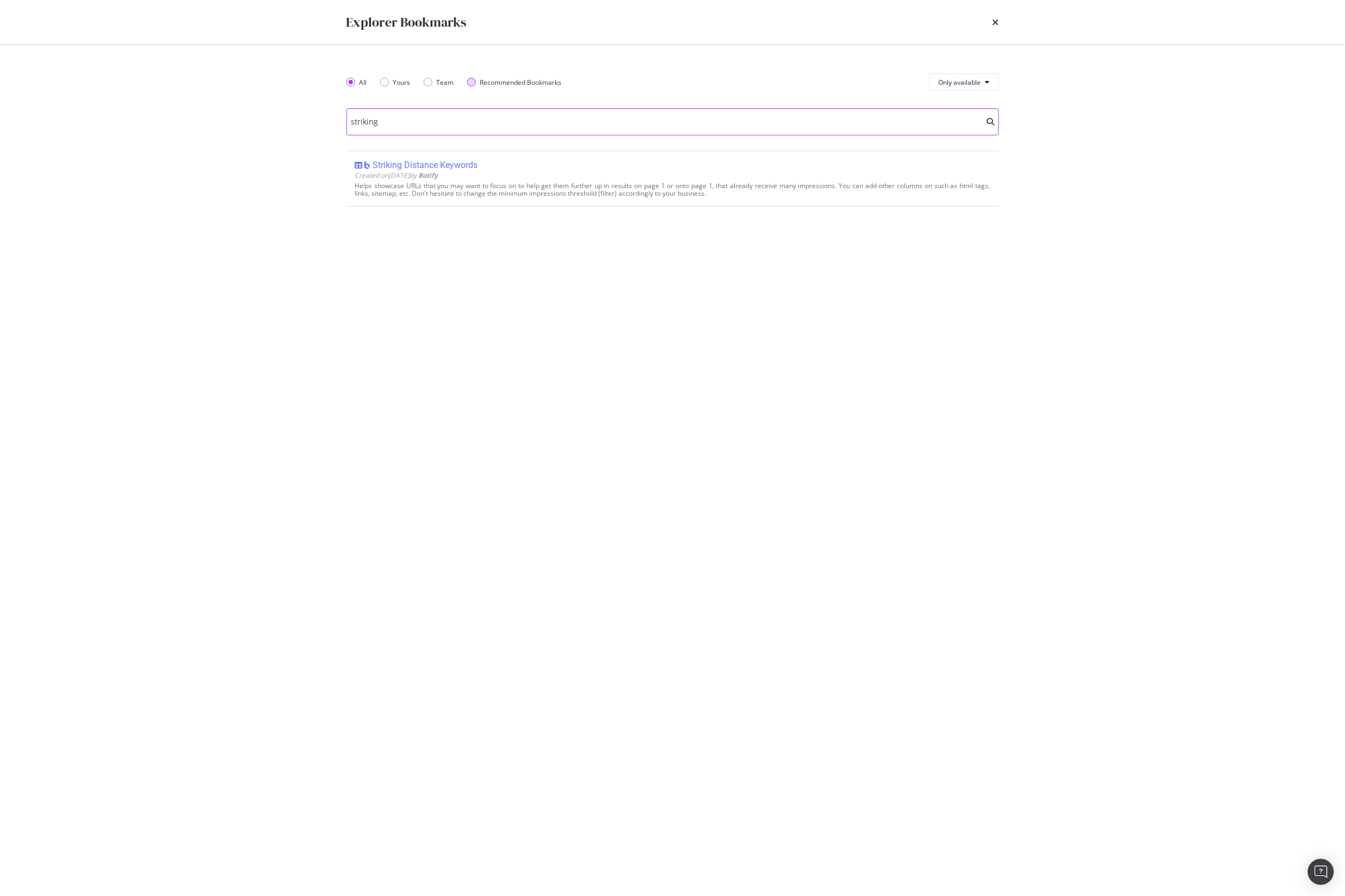
type input "striking"
click at [473, 82] on div "Recommended Bookmarks" at bounding box center [471, 82] width 9 height 9
click at [372, 114] on input "striking" at bounding box center [672, 122] width 653 height 27
